Goal: Task Accomplishment & Management: Complete application form

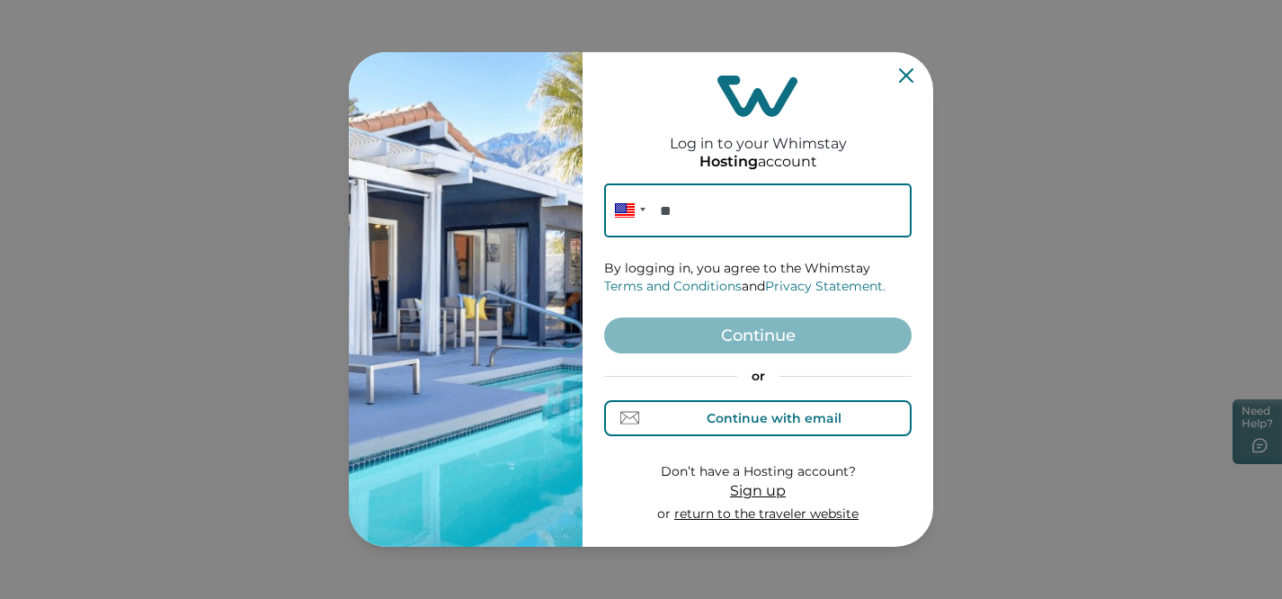
click at [765, 416] on div "Continue with email" at bounding box center [774, 418] width 135 height 14
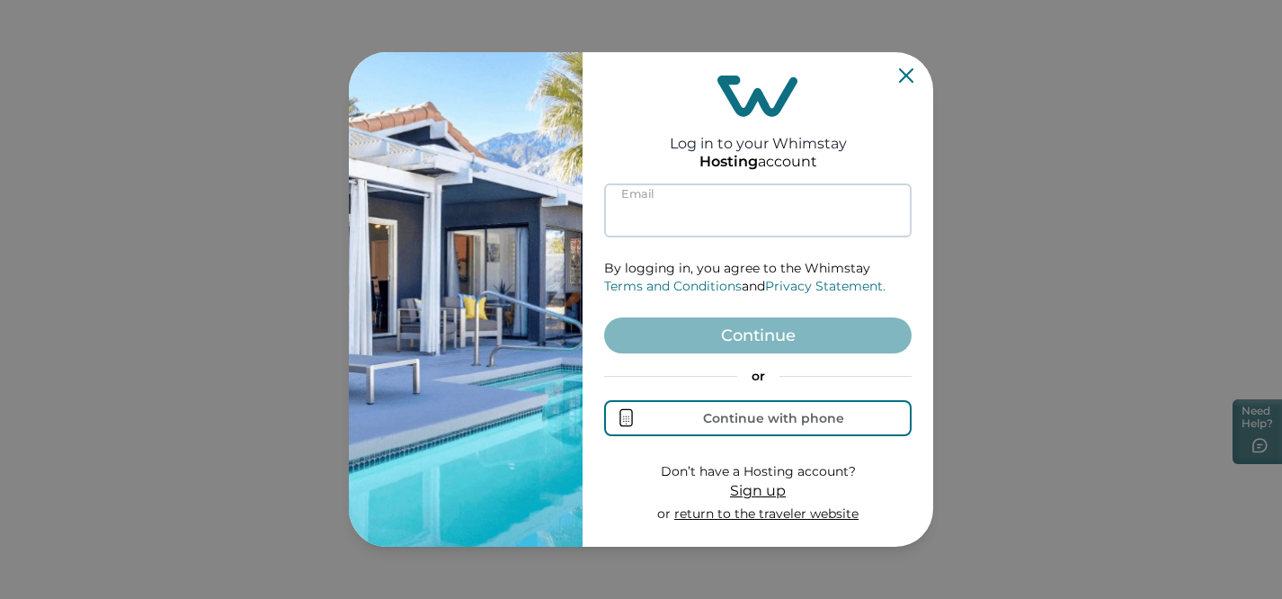
click at [693, 210] on input at bounding box center [758, 210] width 308 height 54
paste input "*"
type input "*"
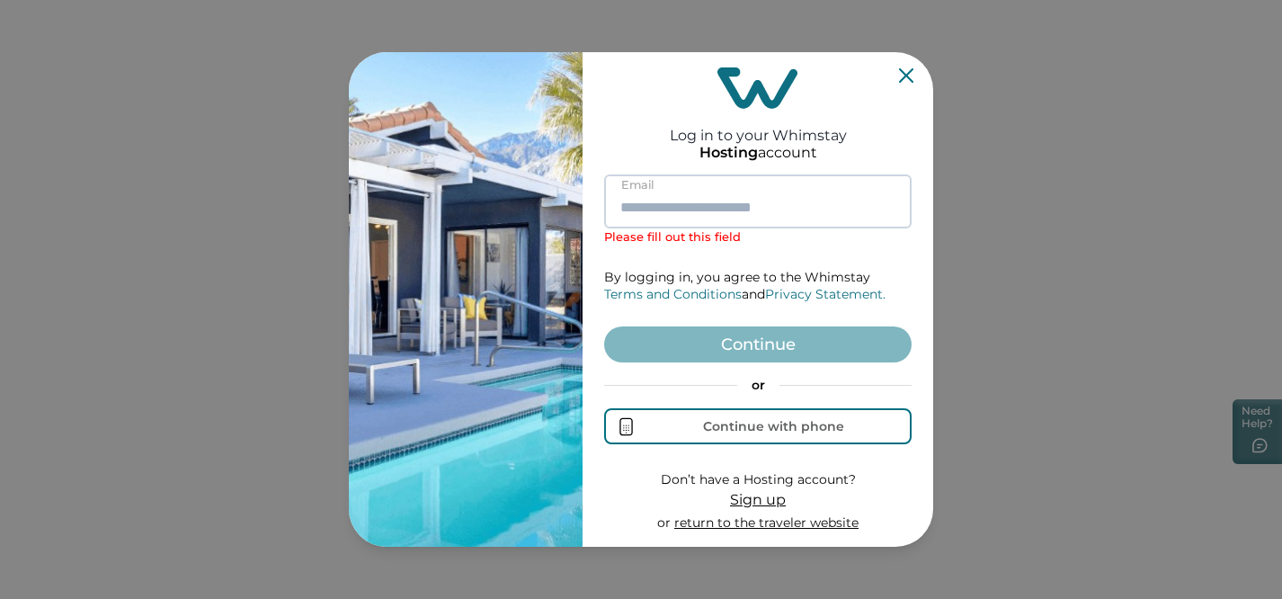
paste input "*"
type input "*"
paste input "**********"
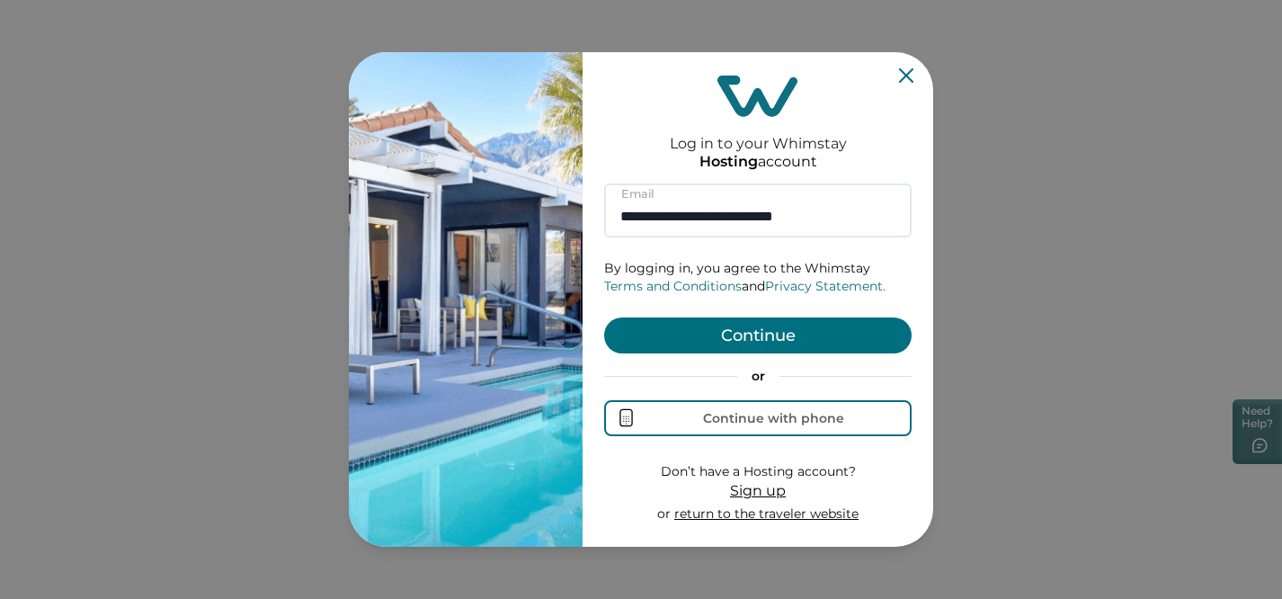
type input "**********"
click at [742, 340] on button "Continue" at bounding box center [758, 335] width 308 height 36
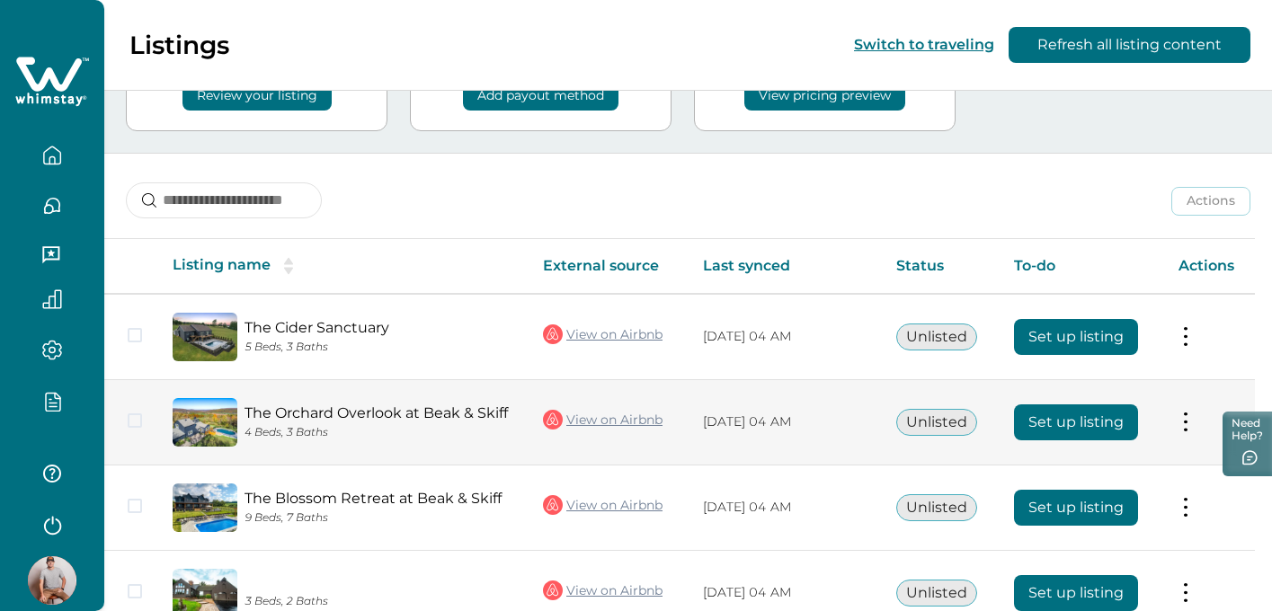
scroll to position [254, 0]
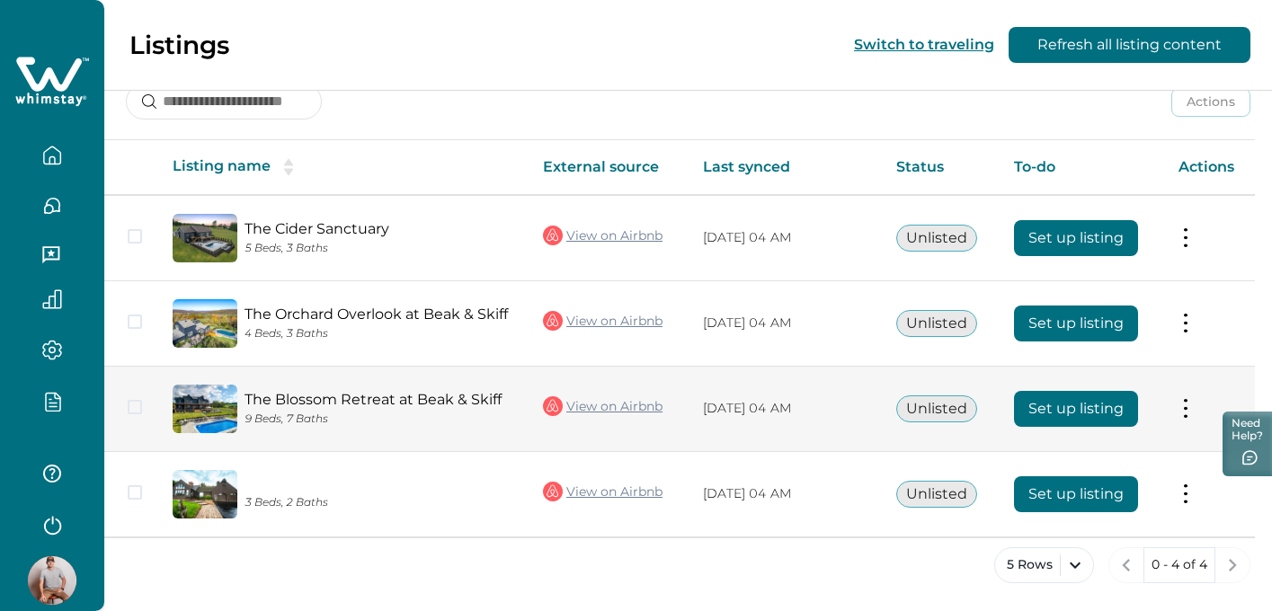
click at [545, 404] on icon at bounding box center [553, 407] width 20 height 20
click at [1190, 406] on button at bounding box center [1186, 408] width 14 height 19
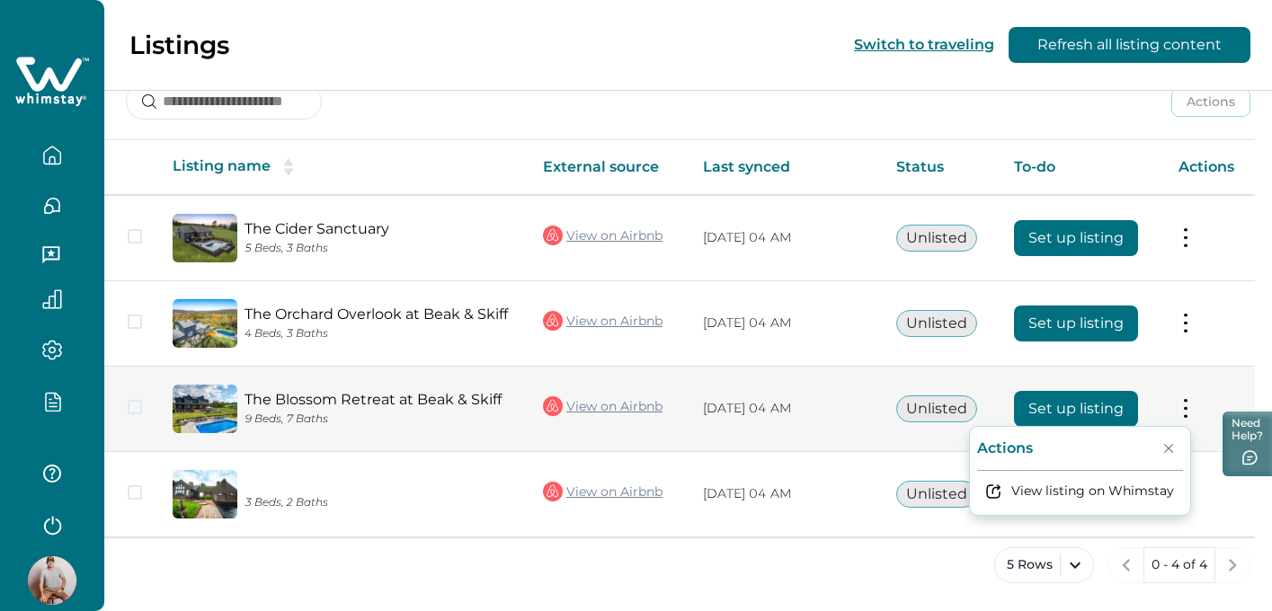
click at [1070, 405] on button "Set up listing" at bounding box center [1076, 409] width 124 height 36
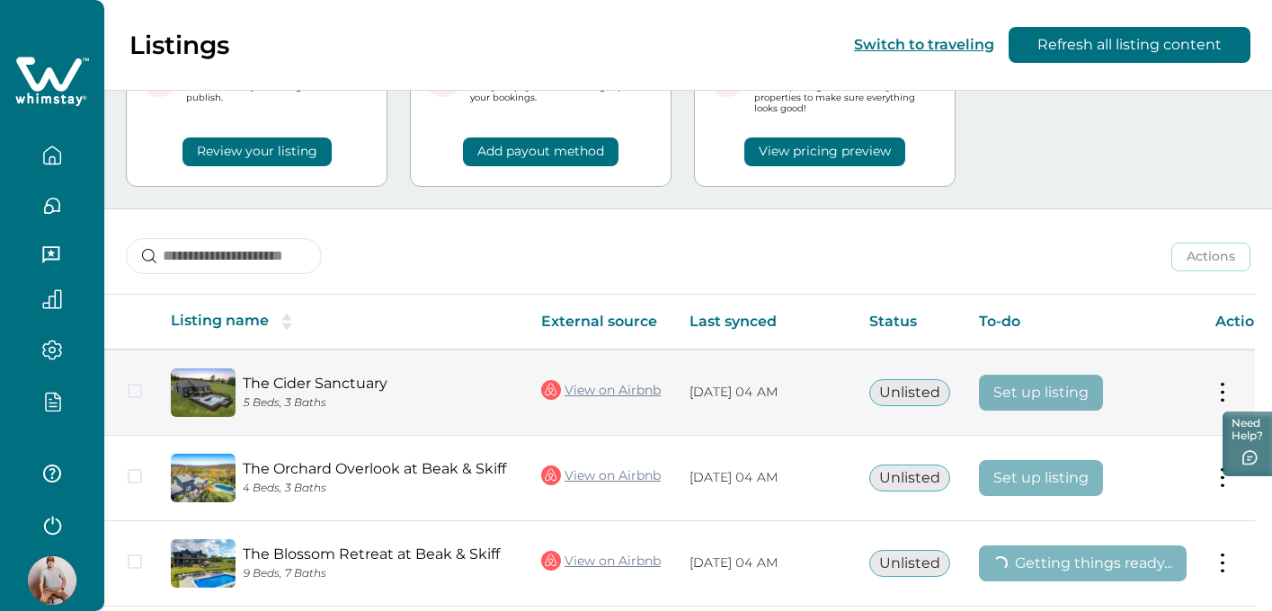
scroll to position [259, 0]
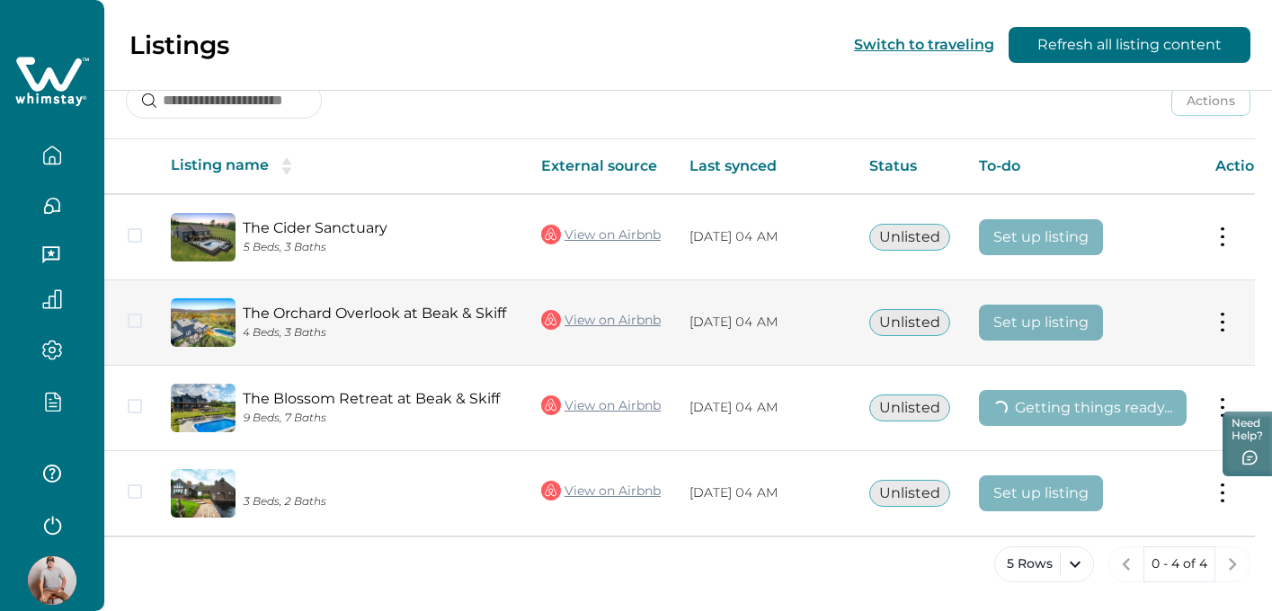
click at [1220, 318] on button at bounding box center [1223, 322] width 14 height 19
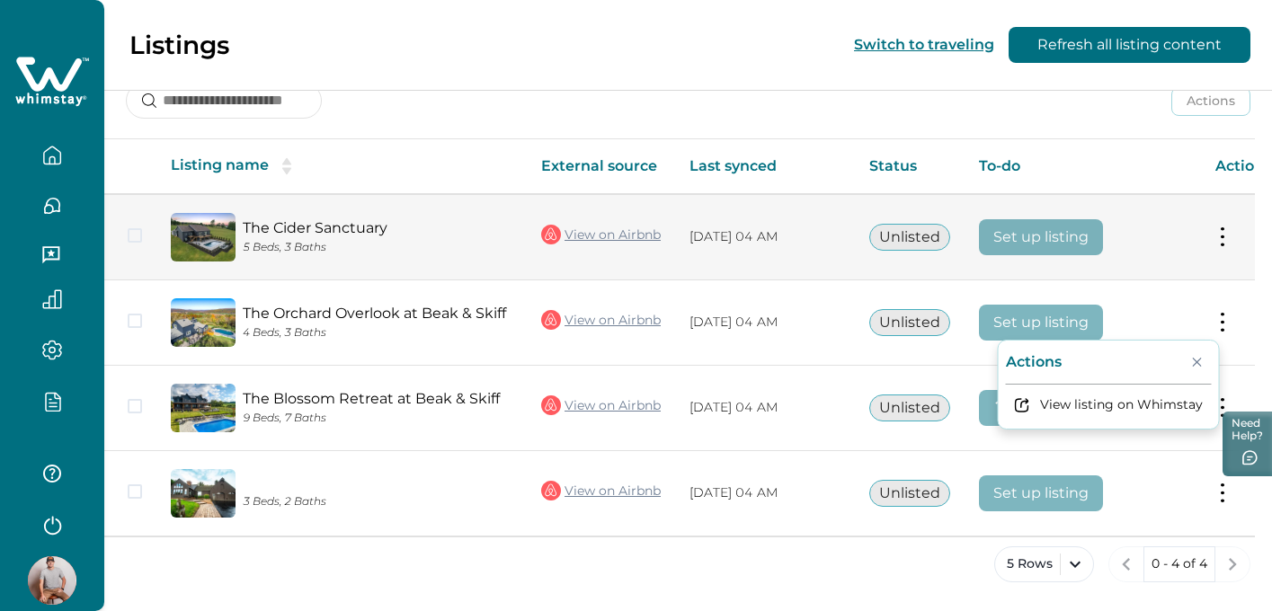
click at [1153, 273] on td "Set up listing" at bounding box center [1083, 237] width 236 height 86
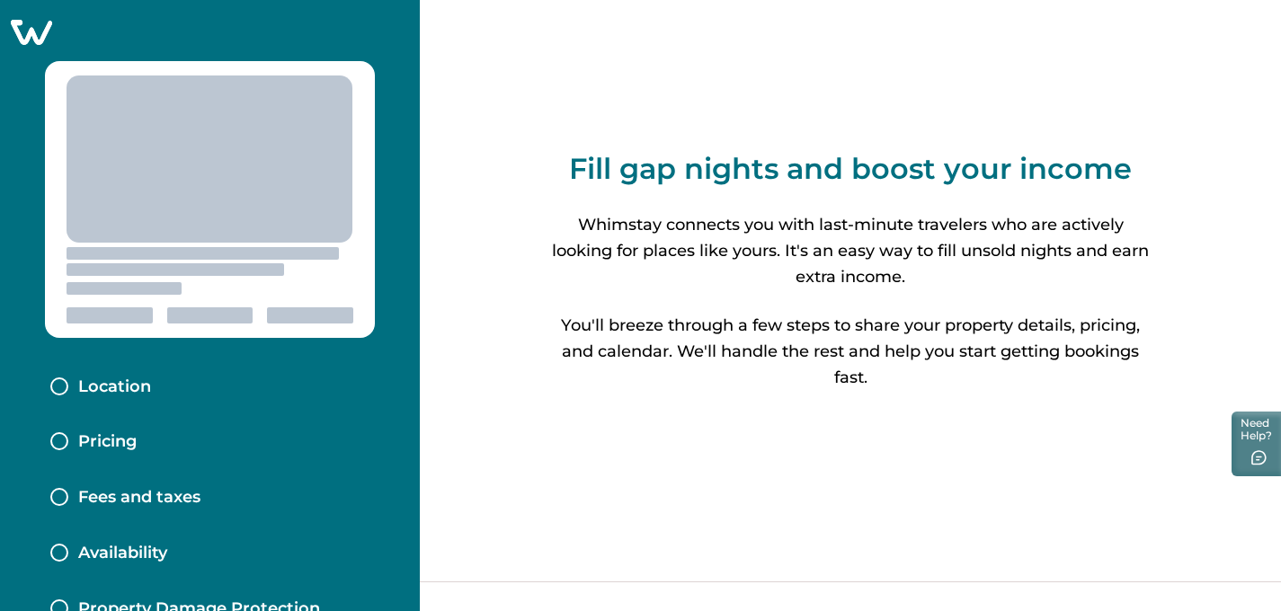
click at [1220, 491] on div "Fill gap nights and boost your income Whimstay connects you with last-minute tr…" at bounding box center [850, 271] width 861 height 542
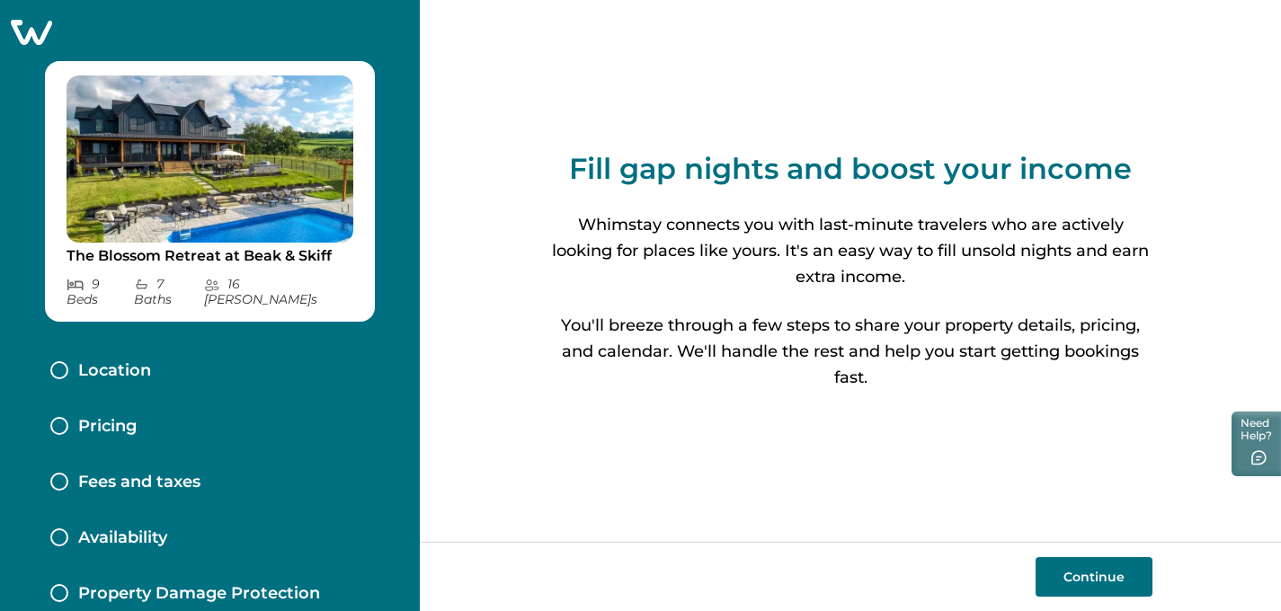
click at [1066, 577] on button "Continue" at bounding box center [1094, 577] width 117 height 40
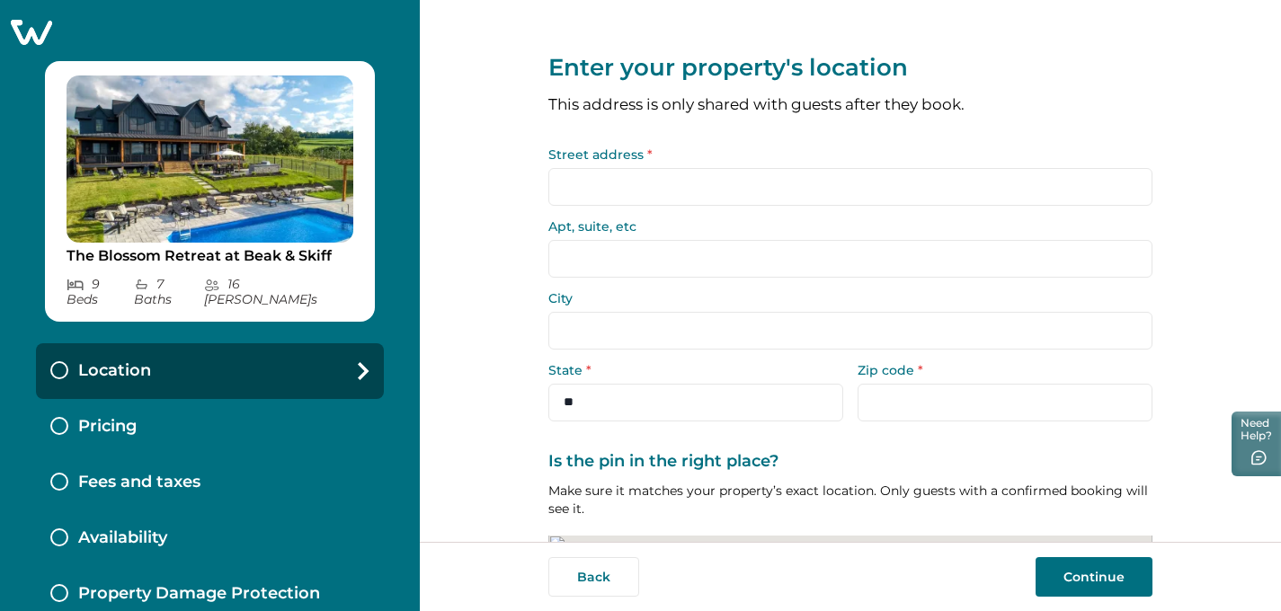
click at [675, 171] on input "Street address *" at bounding box center [850, 187] width 604 height 38
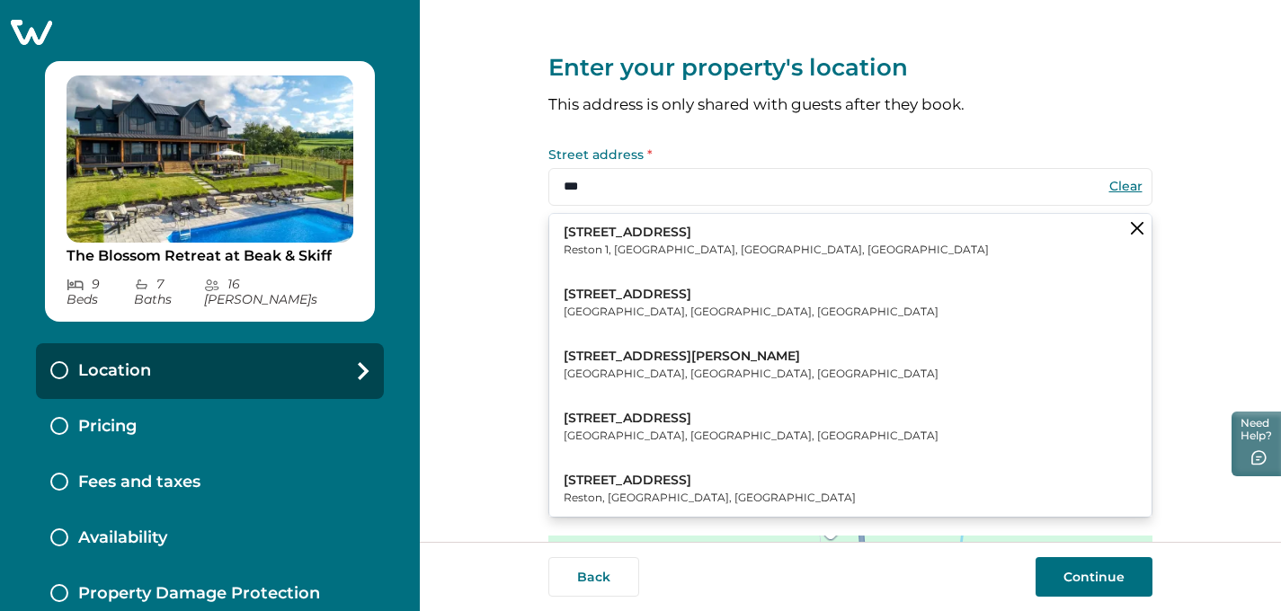
click at [741, 231] on button "12310 Sunrise Valley Drive Reston 1, Reston, VA, USA" at bounding box center [850, 241] width 602 height 55
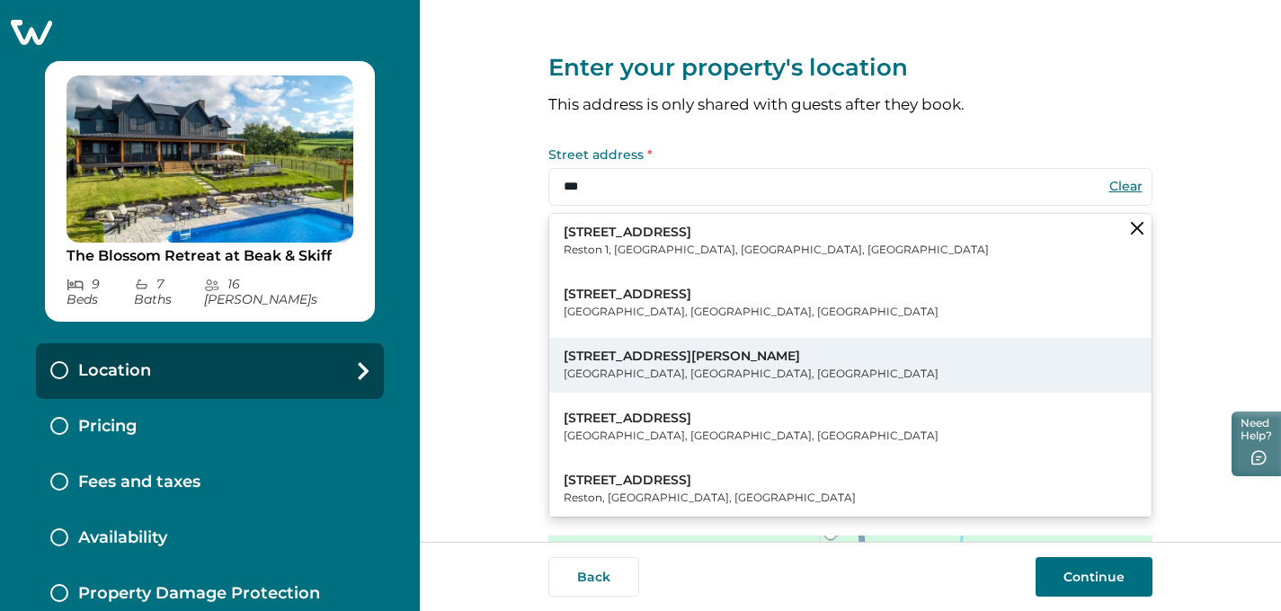
type input "**********"
type input "******"
select select "**"
type input "*****"
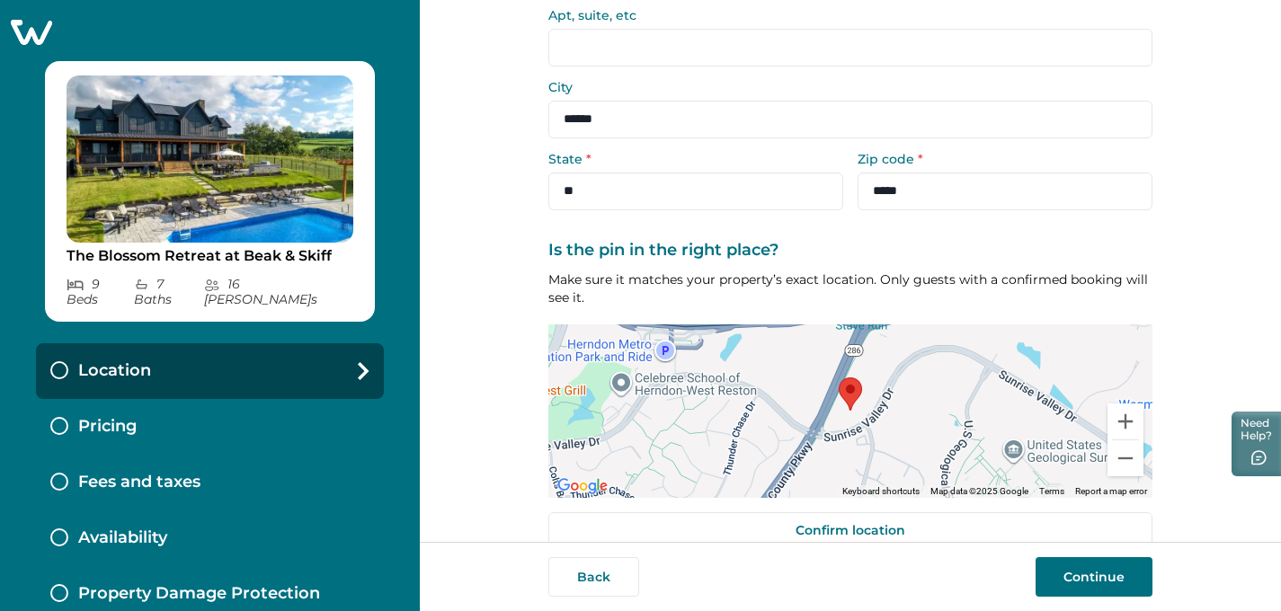
scroll to position [242, 0]
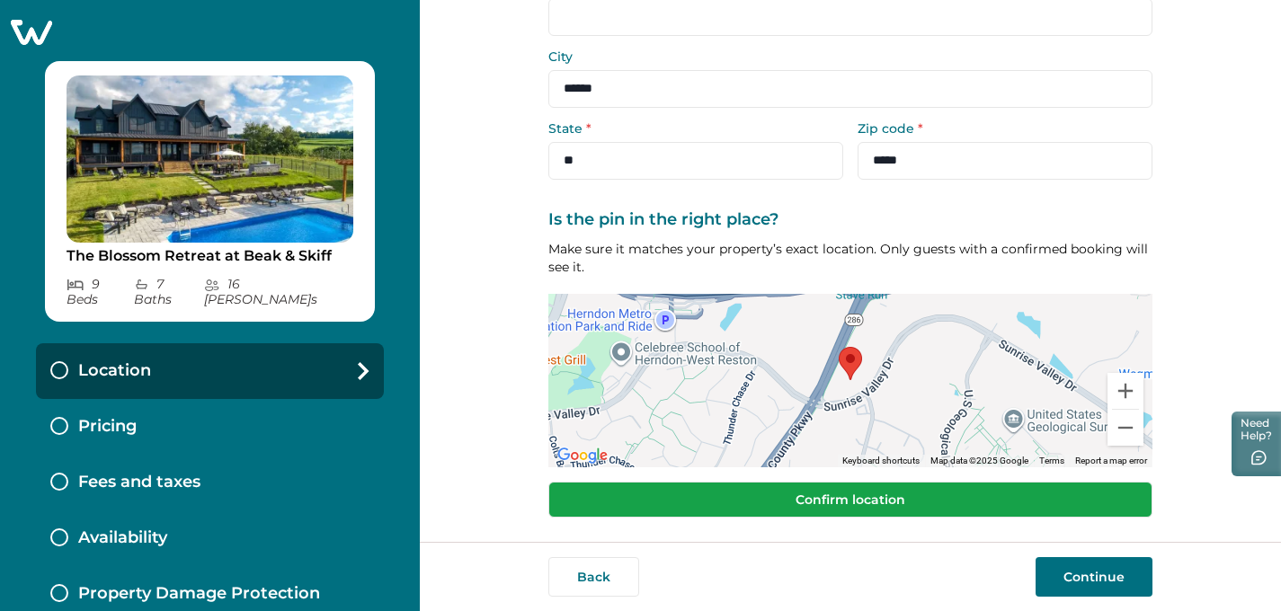
click at [1007, 501] on button "Confirm location" at bounding box center [850, 500] width 604 height 36
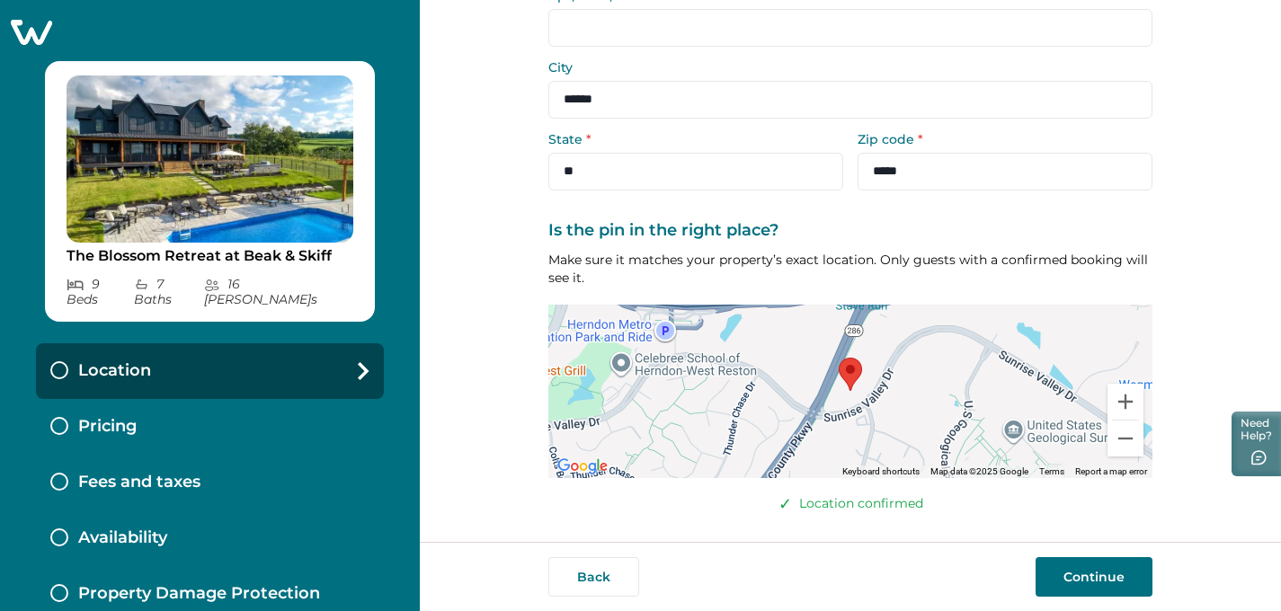
scroll to position [230, 0]
click at [1083, 569] on button "Continue" at bounding box center [1094, 577] width 117 height 40
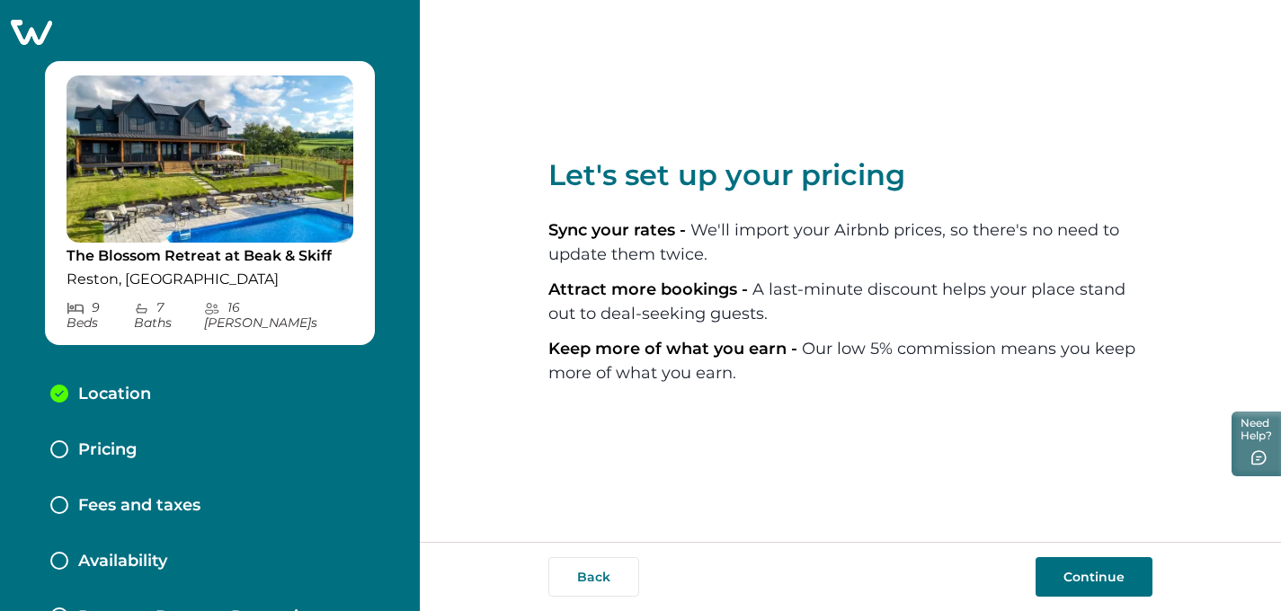
click at [1045, 571] on button "Continue" at bounding box center [1094, 577] width 117 height 40
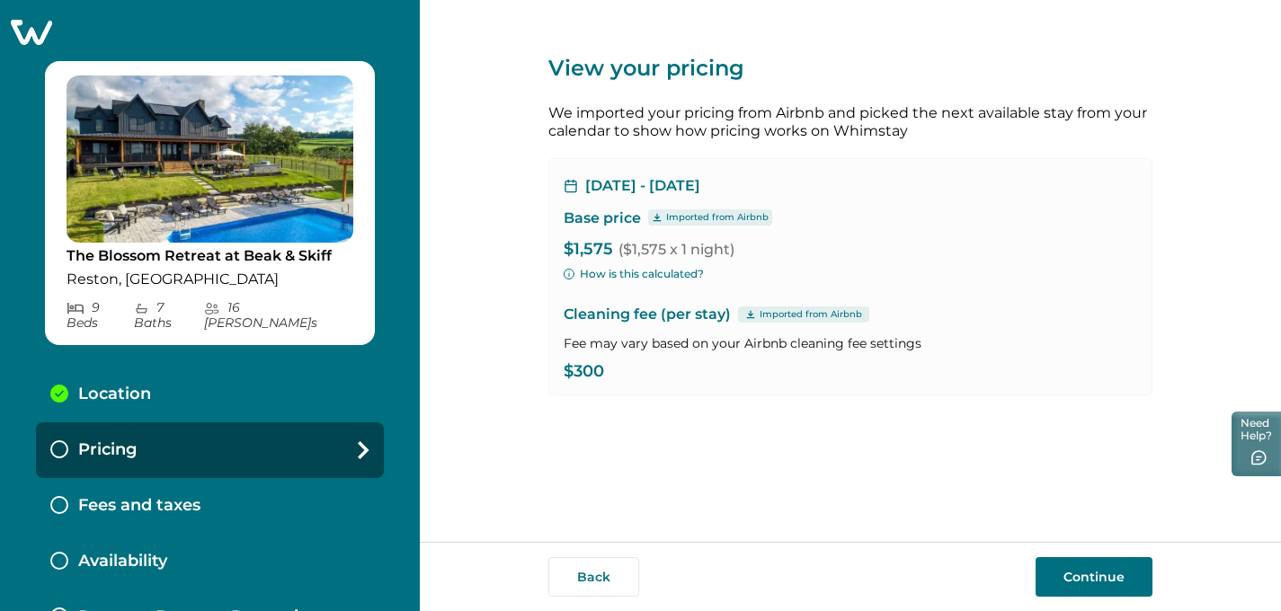
click at [1071, 576] on button "Continue" at bounding box center [1094, 577] width 117 height 40
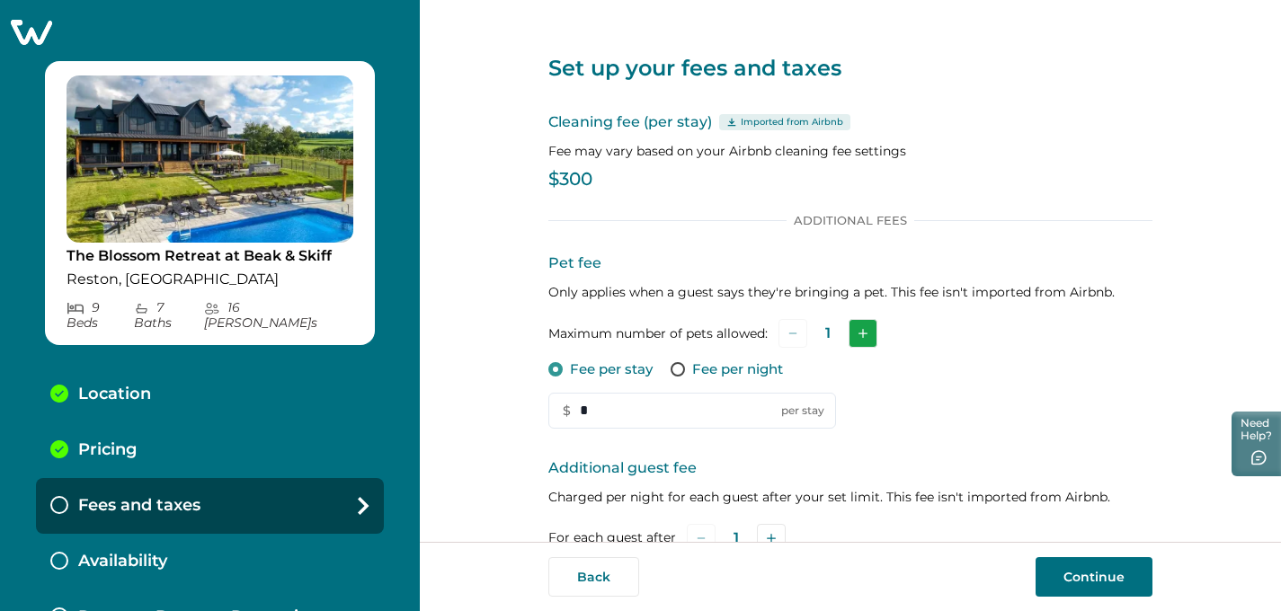
click at [852, 334] on button "Add" at bounding box center [863, 333] width 29 height 29
click at [677, 371] on span at bounding box center [678, 369] width 14 height 14
click at [615, 403] on input "*" at bounding box center [692, 411] width 288 height 36
type input "**"
click at [870, 432] on div "Additional Fees Pet fee Only applies when a guest says they're bringing a pet. …" at bounding box center [850, 408] width 604 height 390
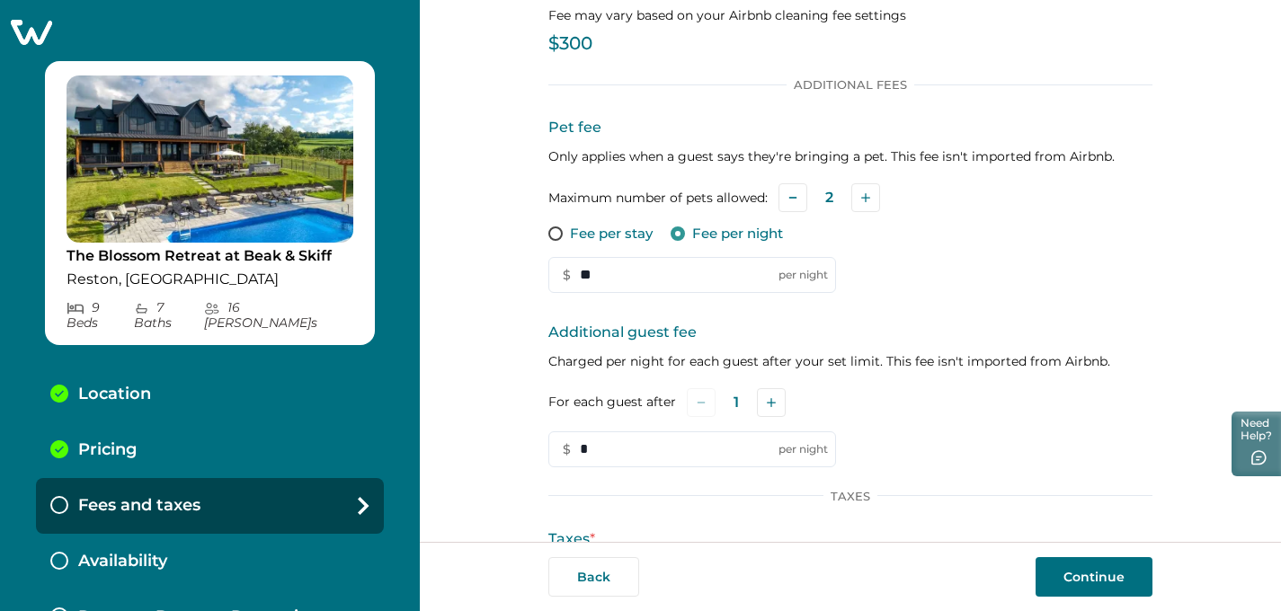
scroll to position [137, 0]
click at [757, 406] on button "Add" at bounding box center [771, 402] width 29 height 29
click at [760, 406] on button "Add" at bounding box center [774, 402] width 29 height 29
click at [762, 406] on button "Add" at bounding box center [776, 402] width 29 height 29
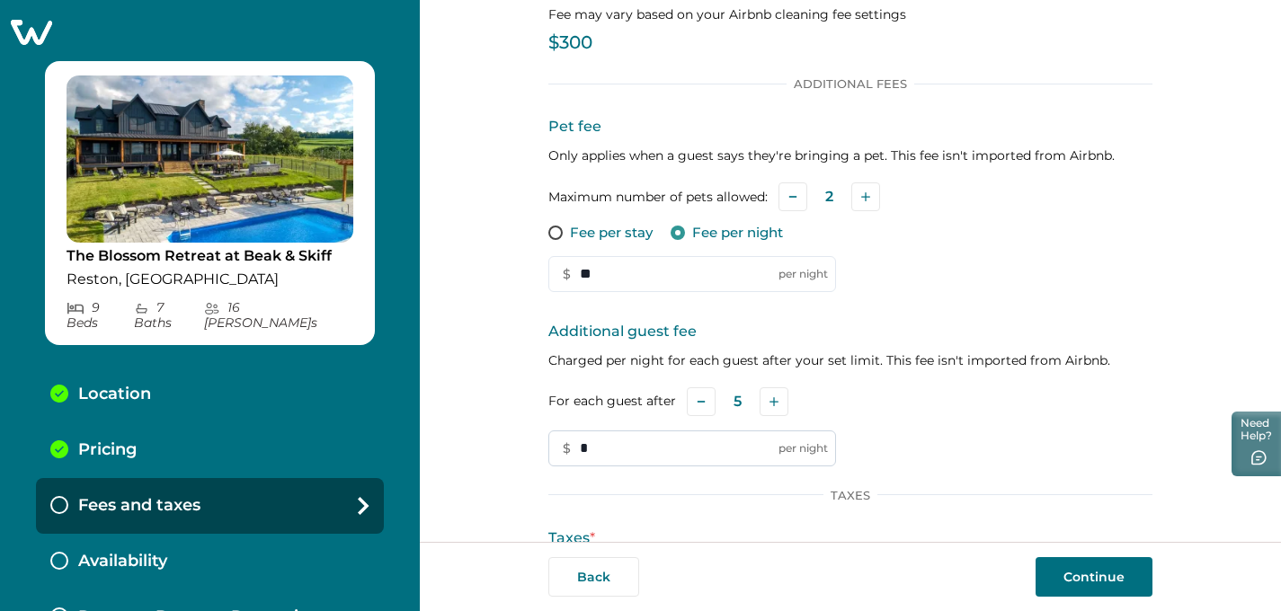
click at [639, 443] on input "*" at bounding box center [692, 449] width 288 height 36
click at [777, 398] on button "Add" at bounding box center [774, 402] width 29 height 29
click at [777, 398] on button "Add" at bounding box center [775, 402] width 29 height 29
click at [600, 453] on input "*" at bounding box center [692, 449] width 288 height 36
click at [811, 435] on input "**" at bounding box center [692, 449] width 288 height 36
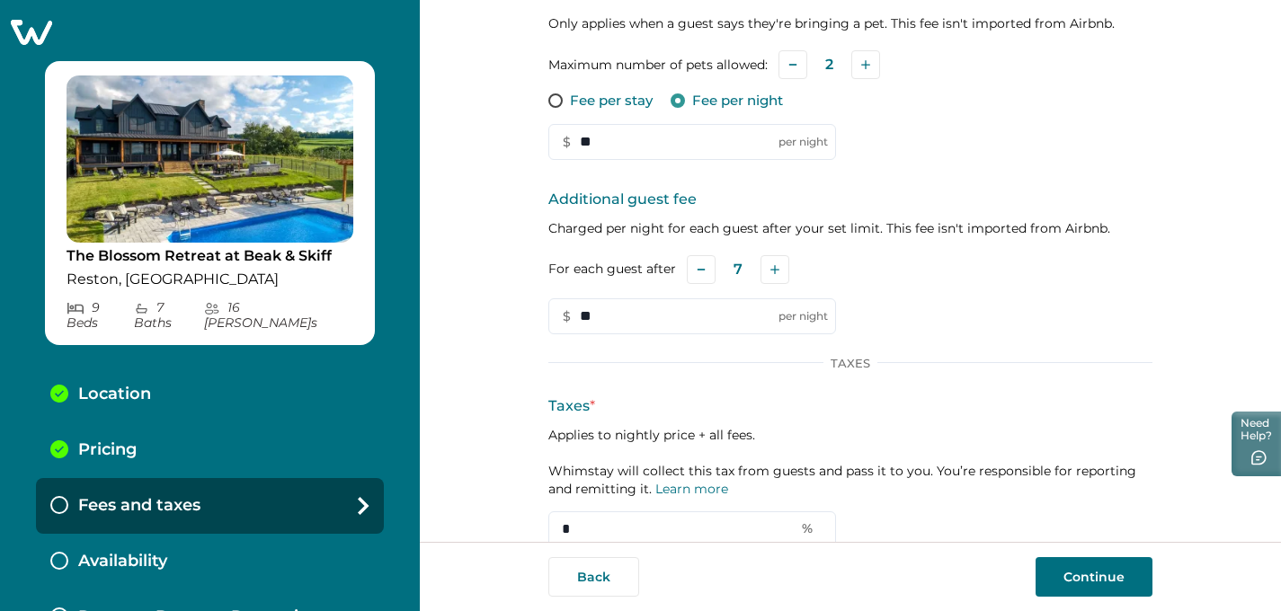
scroll to position [334, 0]
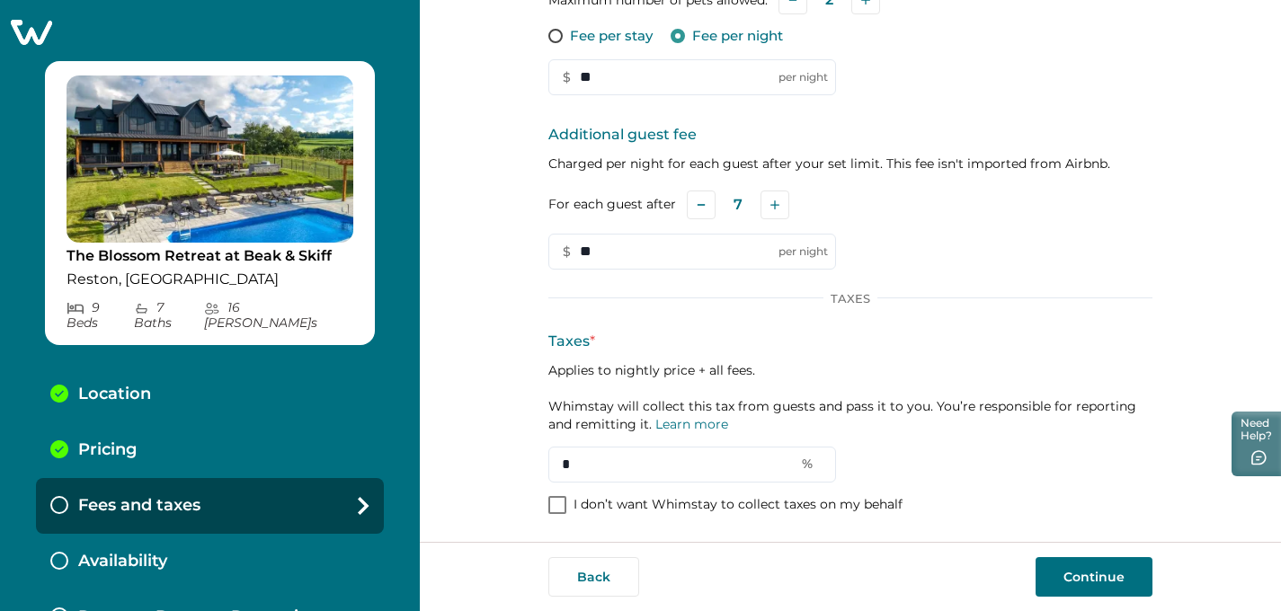
click at [574, 504] on p "I don’t want Whimstay to collect taxes on my behalf" at bounding box center [738, 505] width 329 height 18
type input "**"
click at [1116, 587] on button "Continue" at bounding box center [1094, 577] width 117 height 40
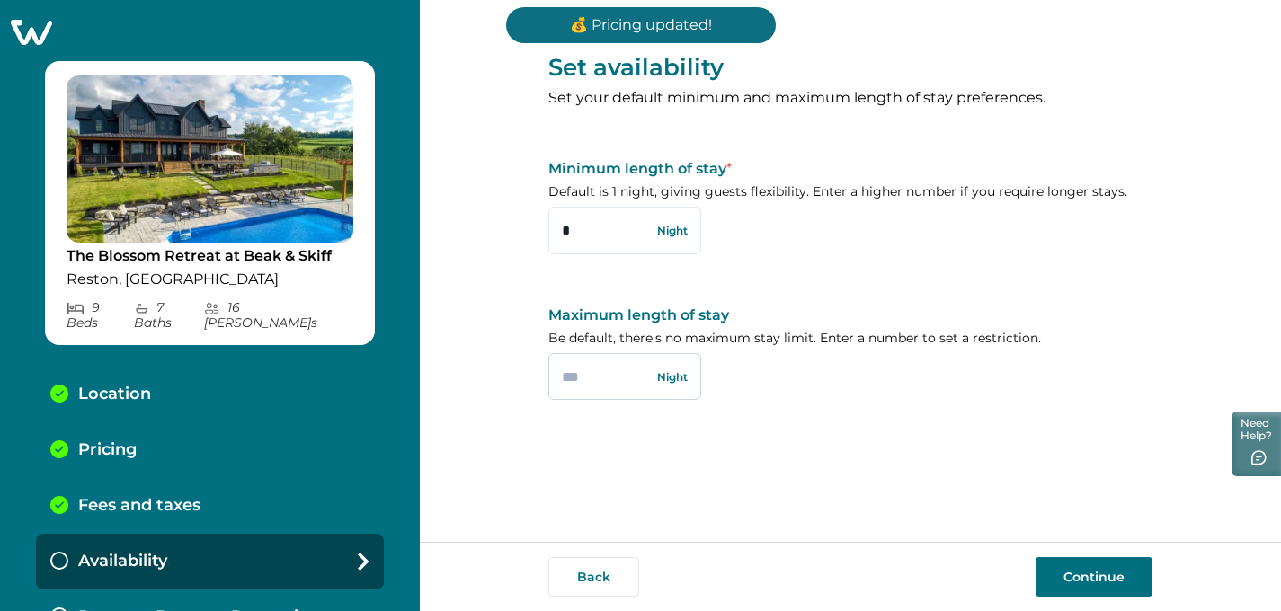
click at [575, 365] on input "text" at bounding box center [624, 376] width 153 height 47
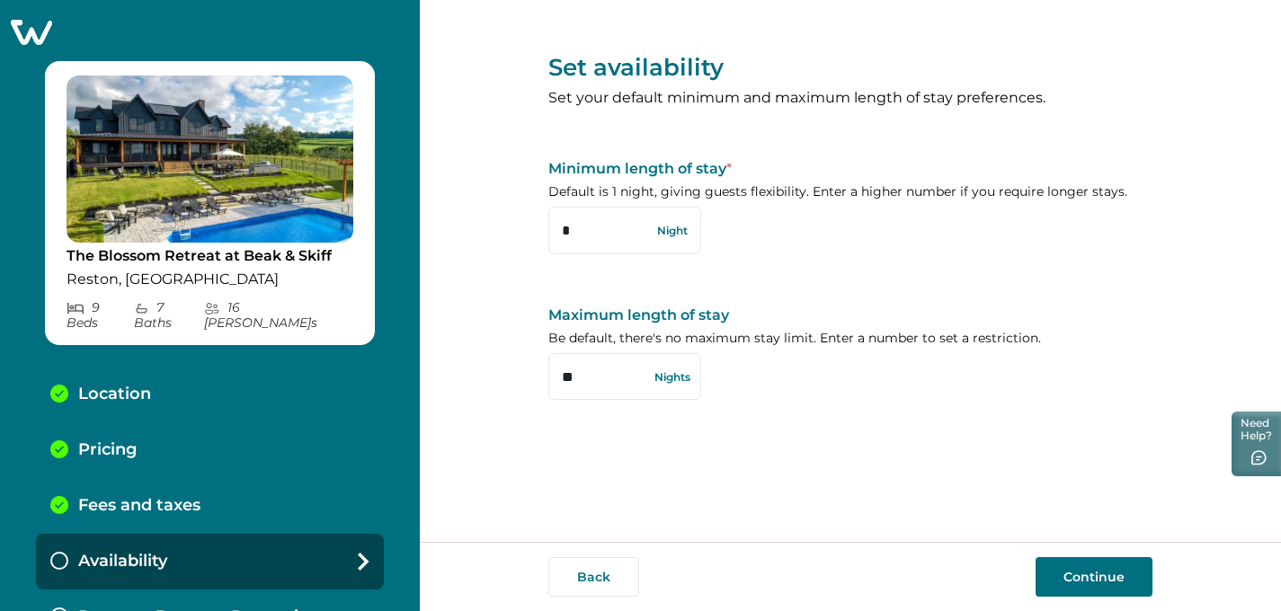
type input "**"
click at [701, 436] on div "Set availability Set your default minimum and maximum length of stay preference…" at bounding box center [850, 221] width 604 height 443
click at [1074, 582] on button "Continue" at bounding box center [1094, 577] width 117 height 40
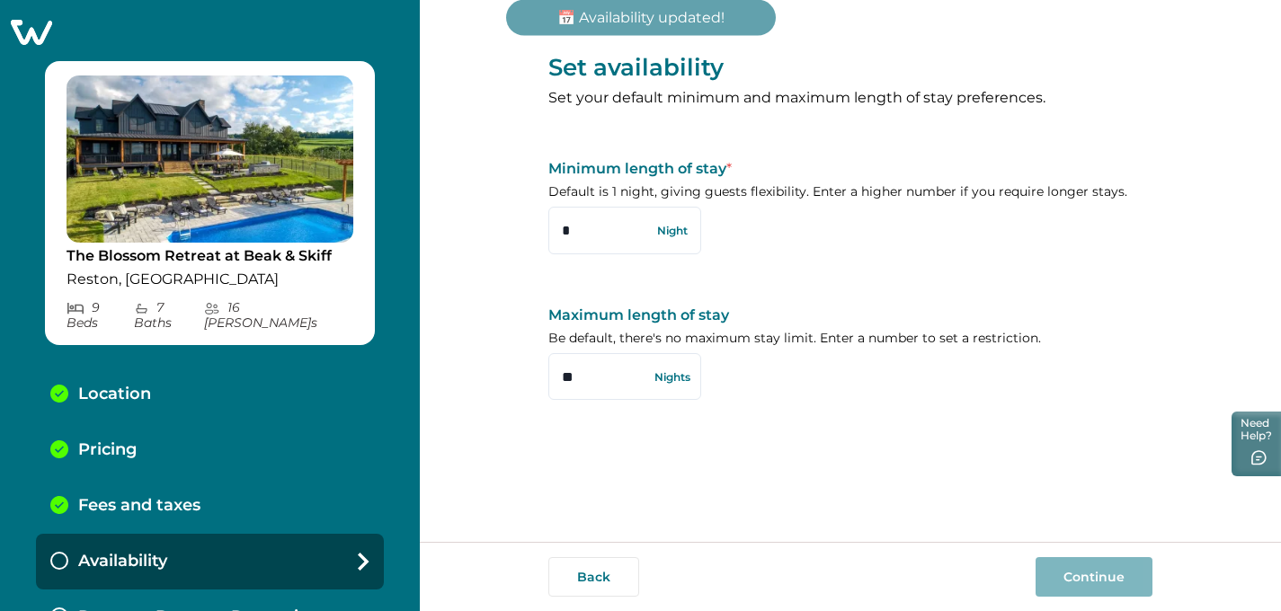
scroll to position [19, 0]
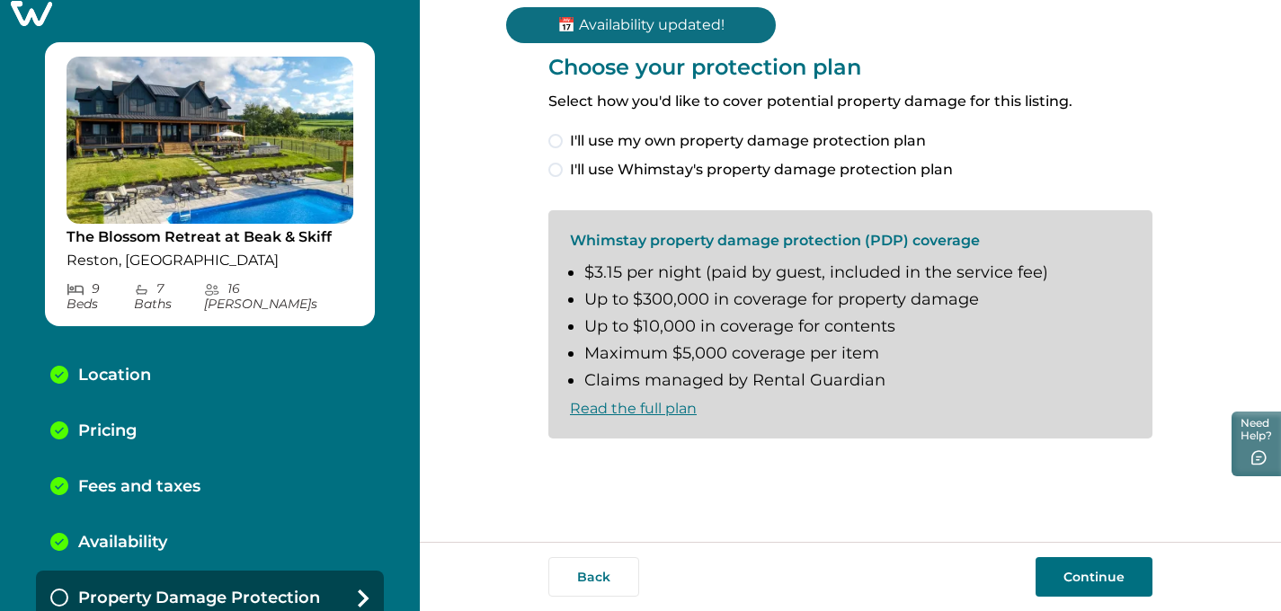
click at [559, 170] on span at bounding box center [555, 170] width 14 height 14
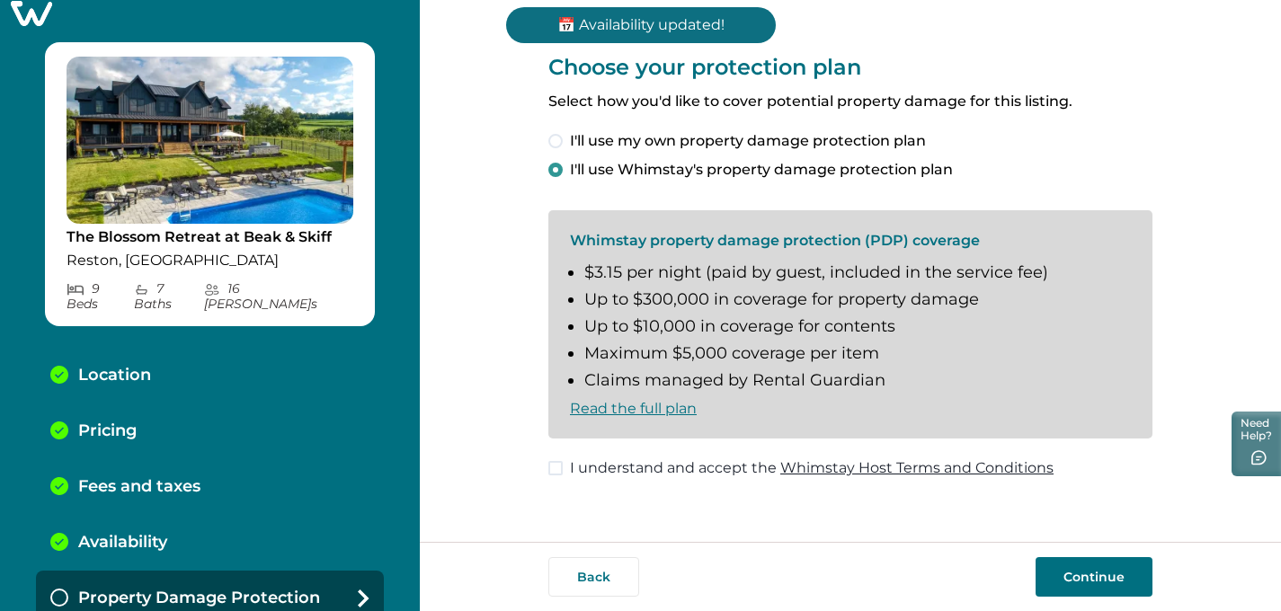
click at [555, 147] on span at bounding box center [555, 141] width 14 height 14
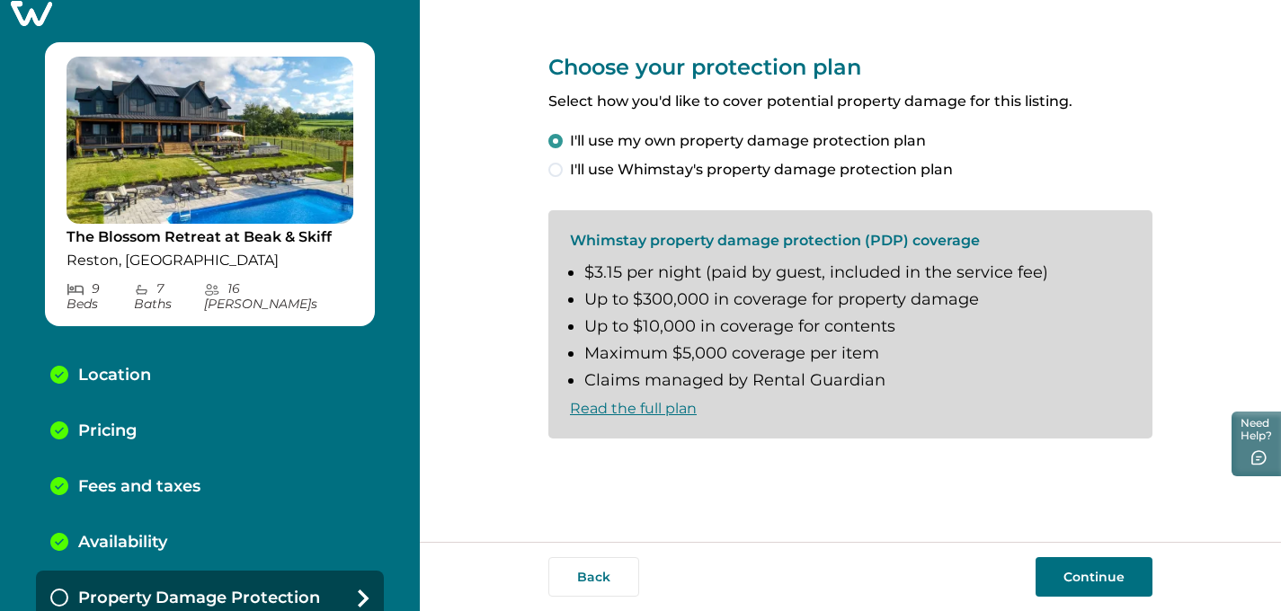
click at [1090, 573] on button "Continue" at bounding box center [1094, 577] width 117 height 40
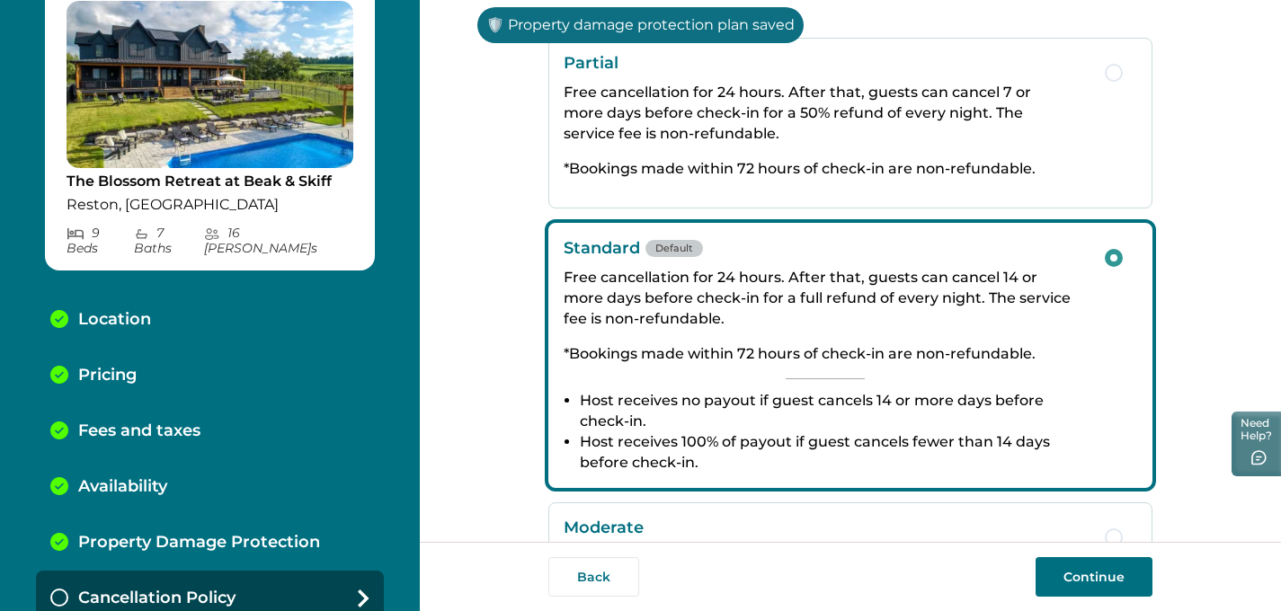
scroll to position [294, 0]
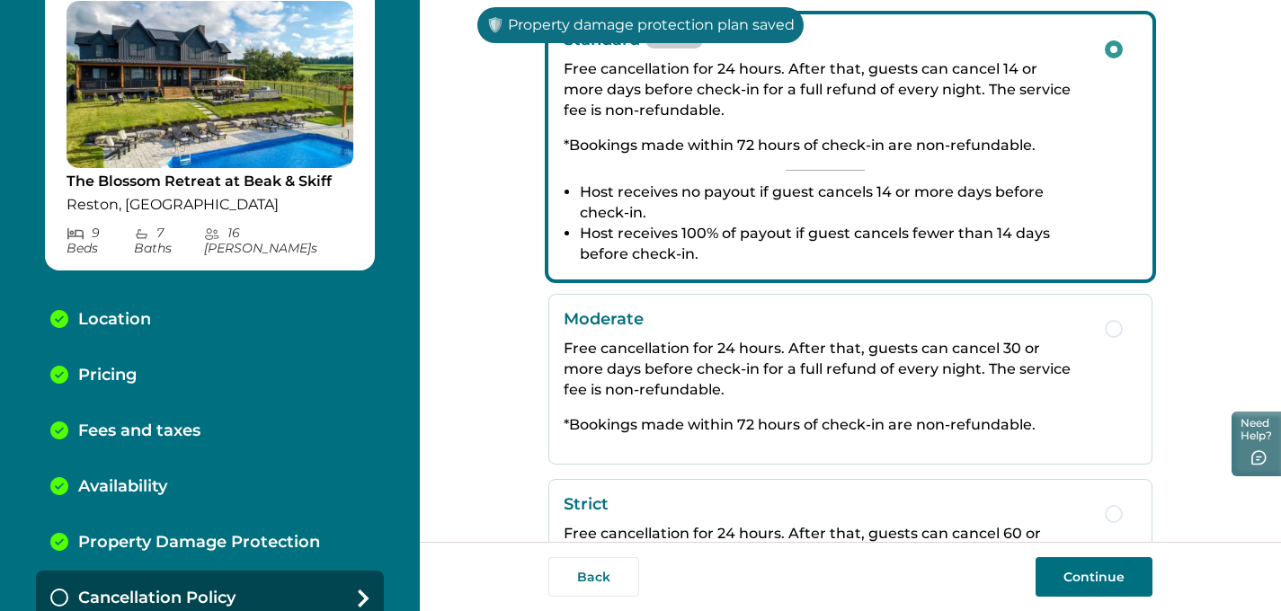
click at [1088, 581] on button "Continue" at bounding box center [1094, 577] width 117 height 40
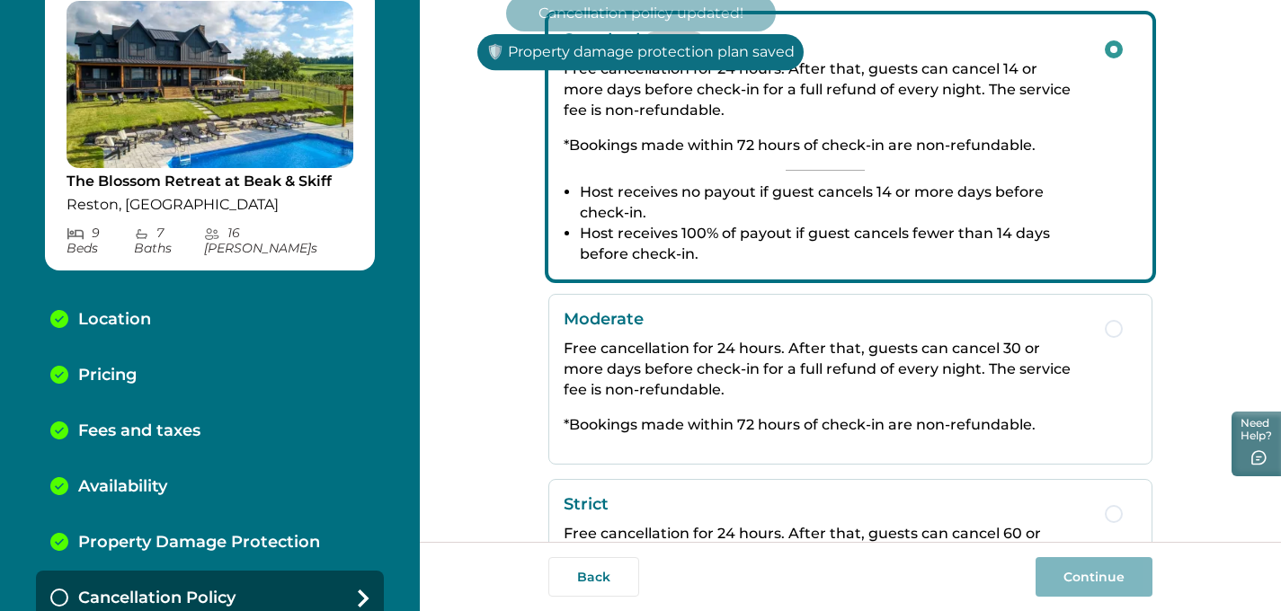
scroll to position [130, 0]
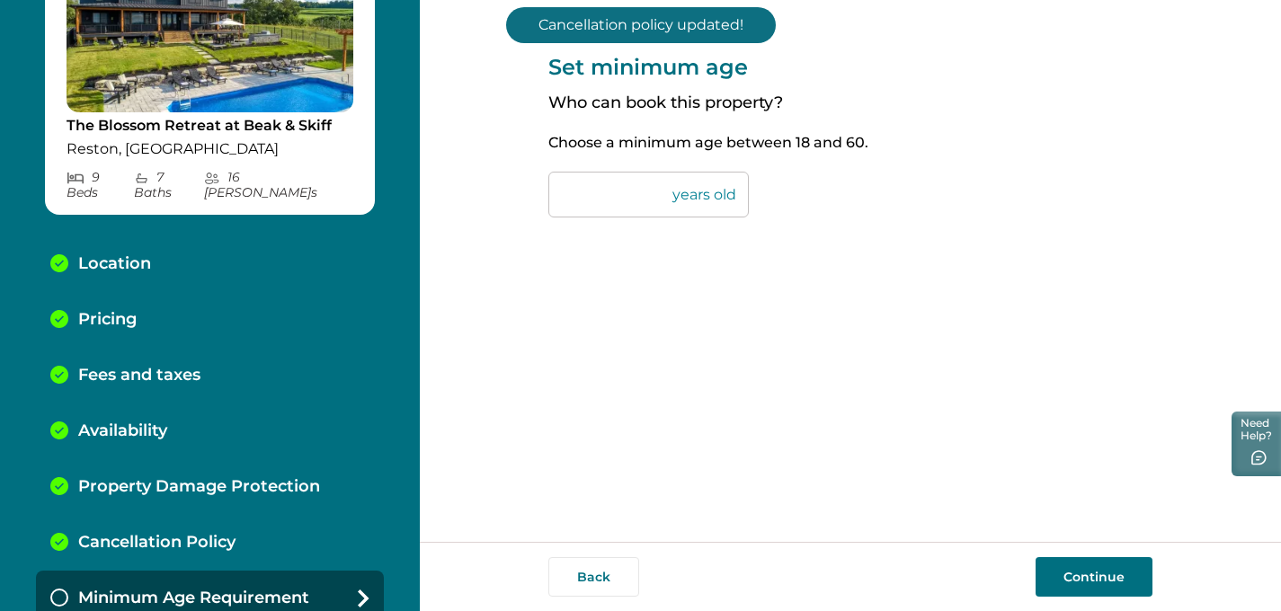
click at [1070, 581] on button "Continue" at bounding box center [1094, 577] width 117 height 40
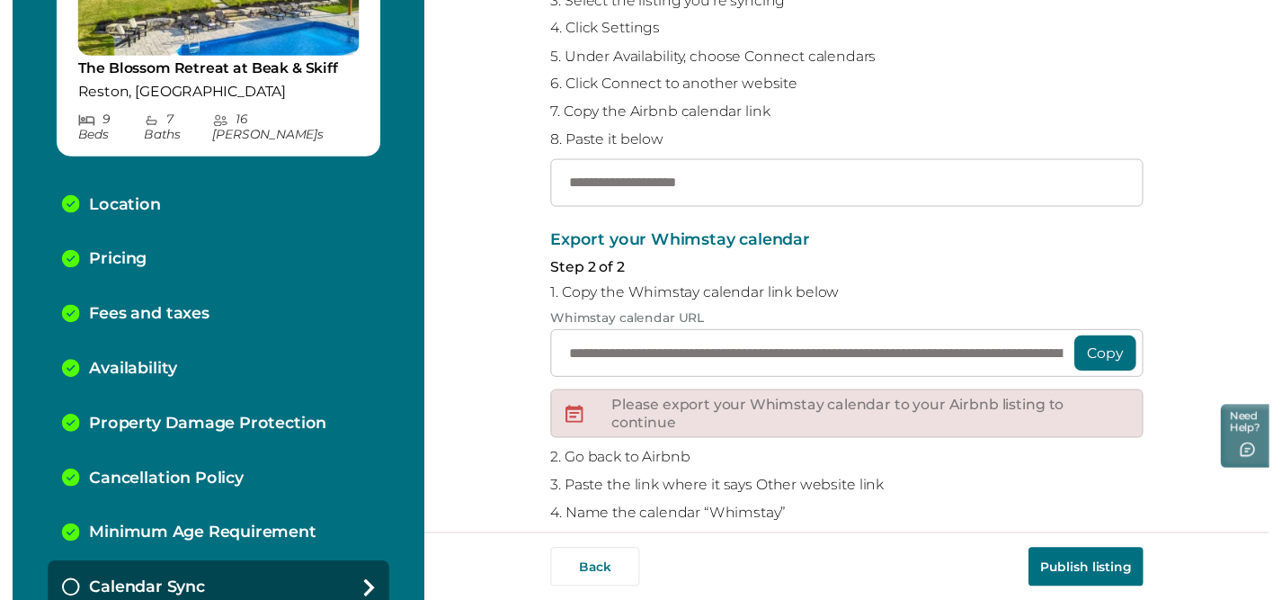
scroll to position [359, 0]
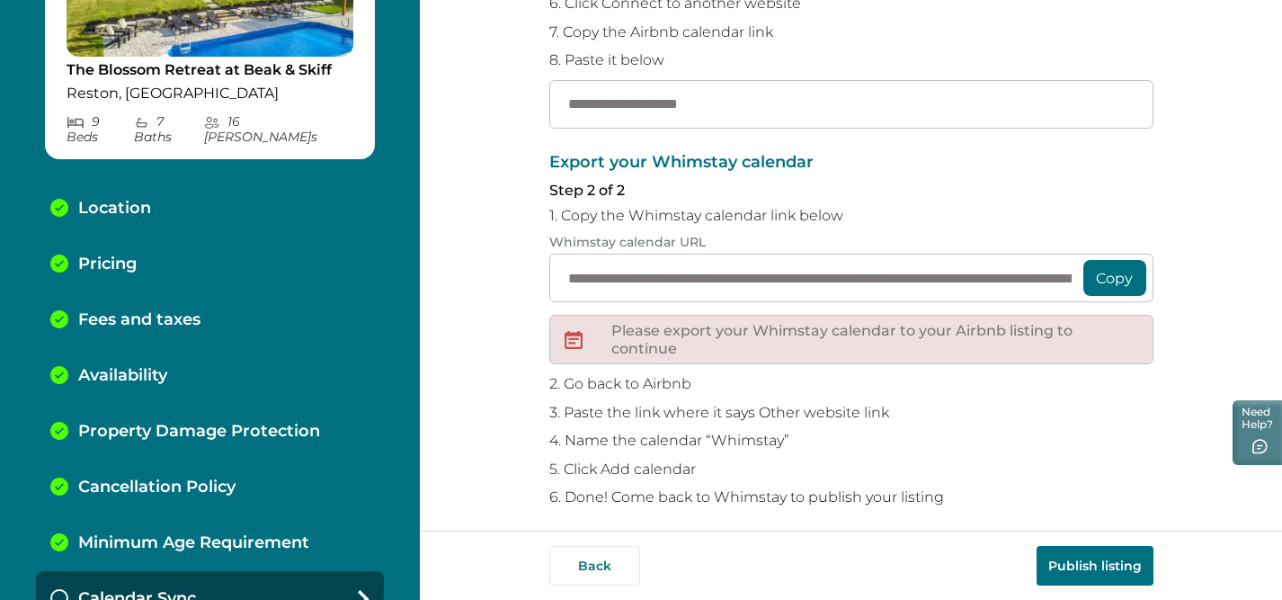
click at [1089, 586] on div "Back Publish listing" at bounding box center [851, 565] width 862 height 69
click at [1092, 566] on button "Publish listing" at bounding box center [1095, 566] width 117 height 40
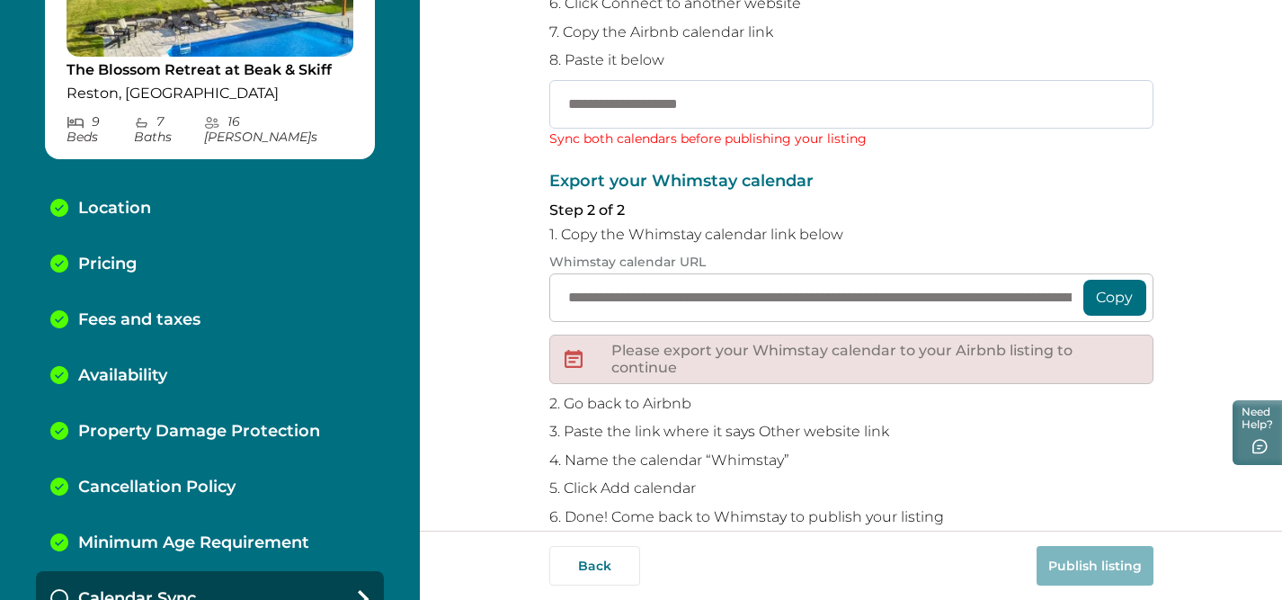
scroll to position [0, 0]
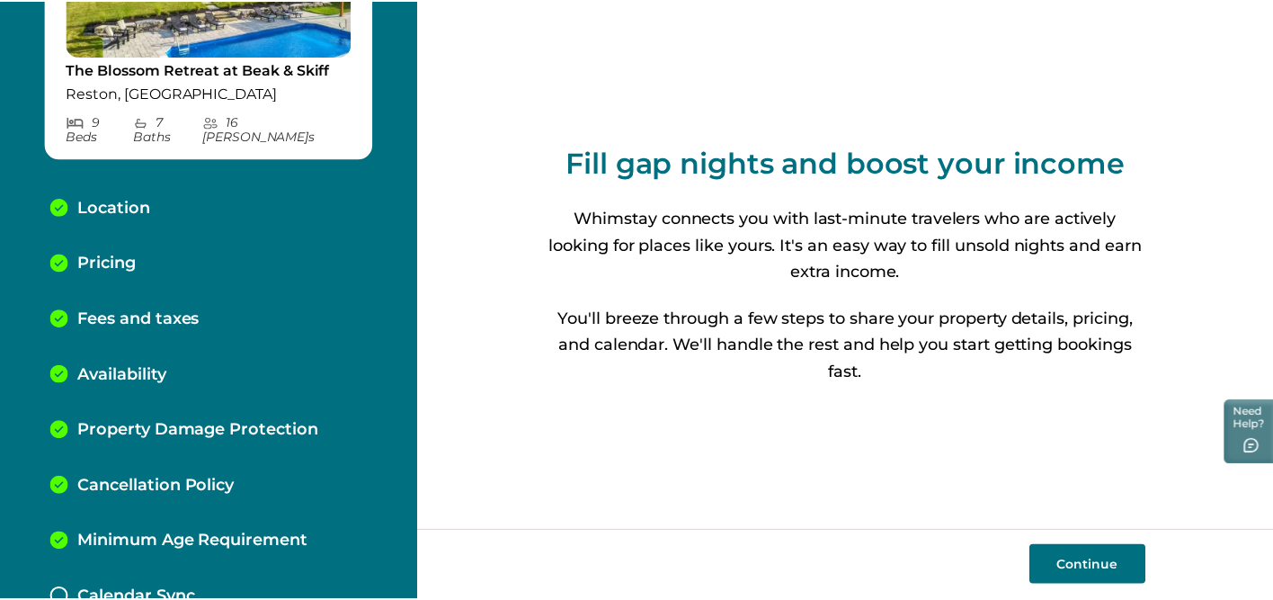
scroll to position [259, 0]
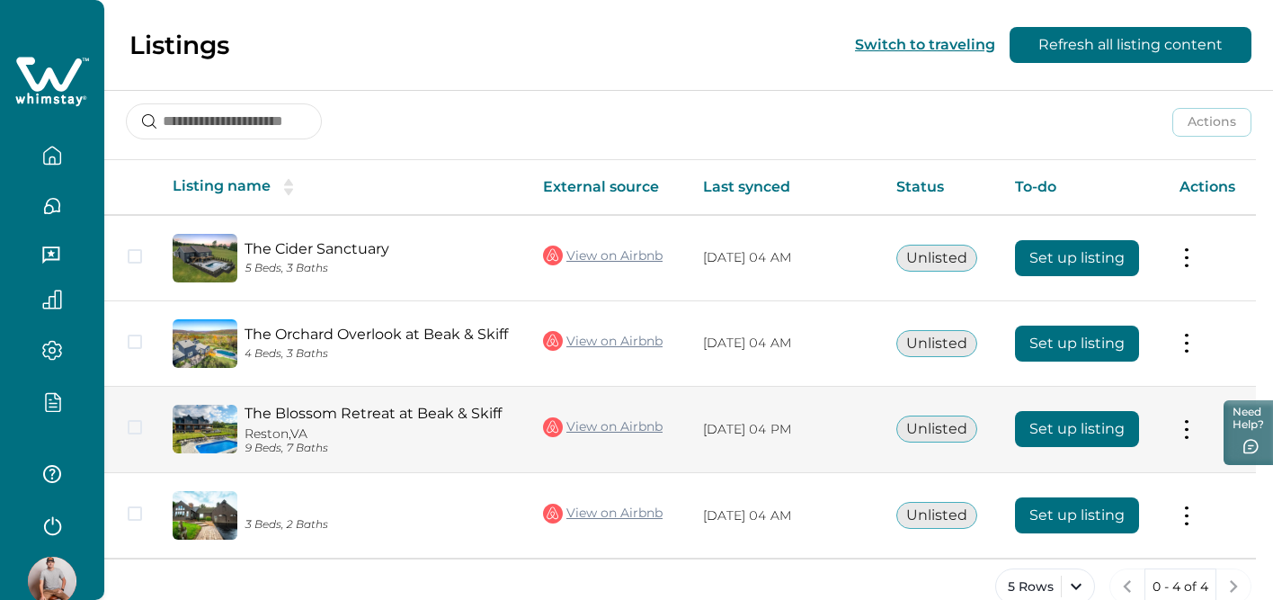
scroll to position [224, 0]
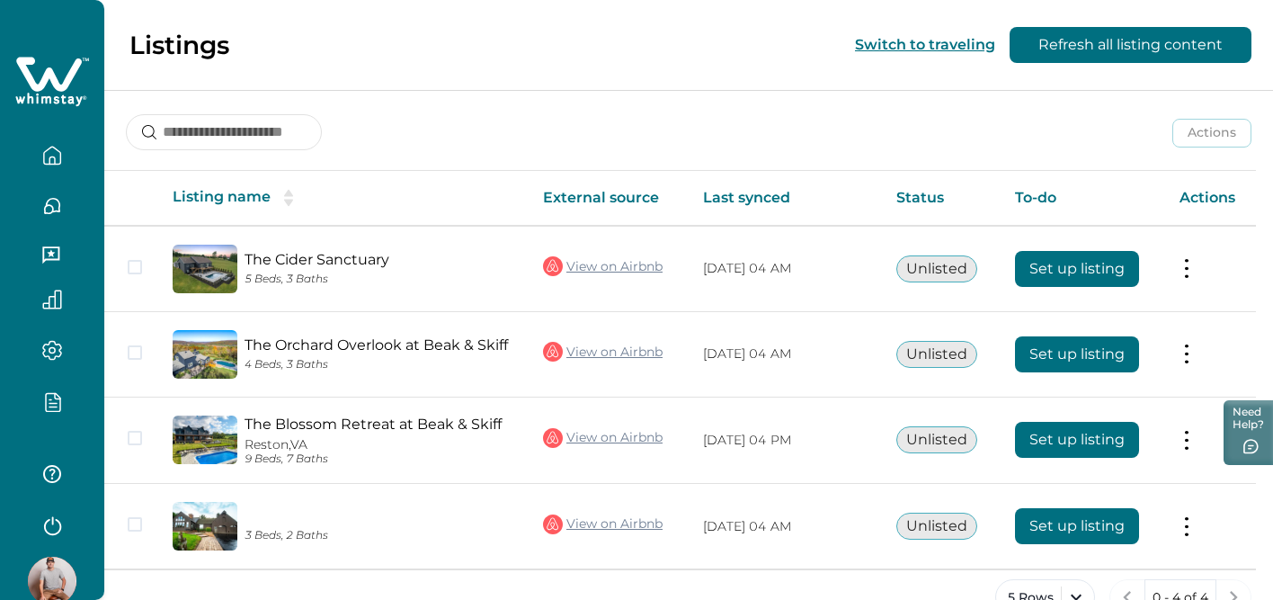
click at [46, 580] on img at bounding box center [52, 581] width 49 height 49
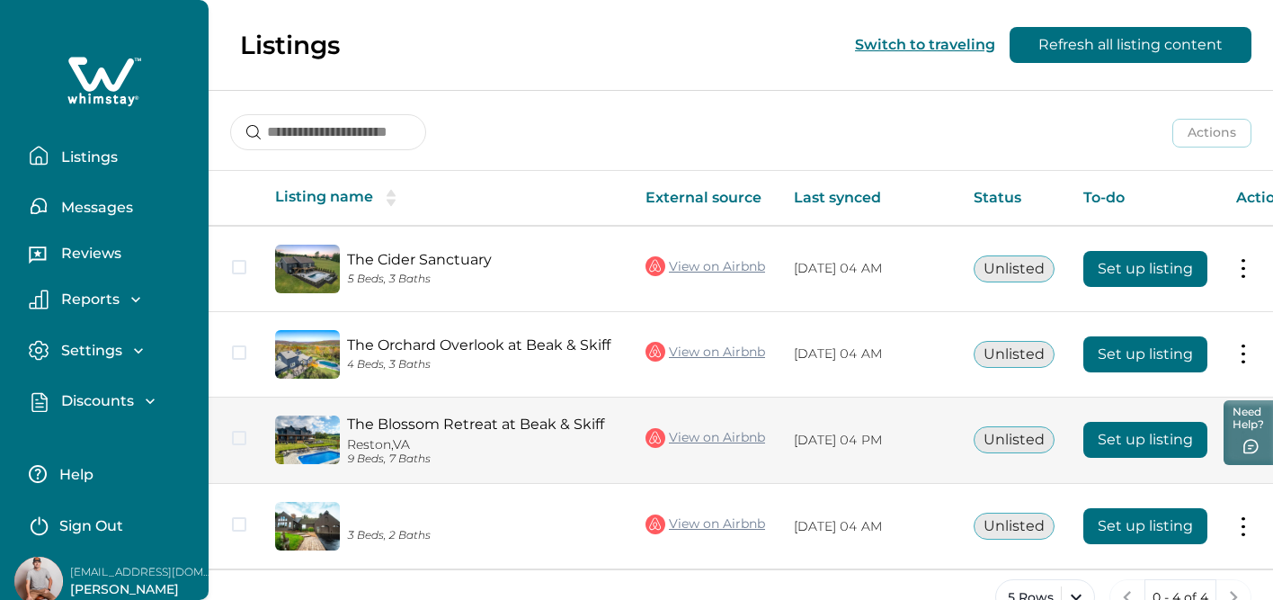
click at [1142, 439] on button "Set up listing" at bounding box center [1145, 440] width 124 height 36
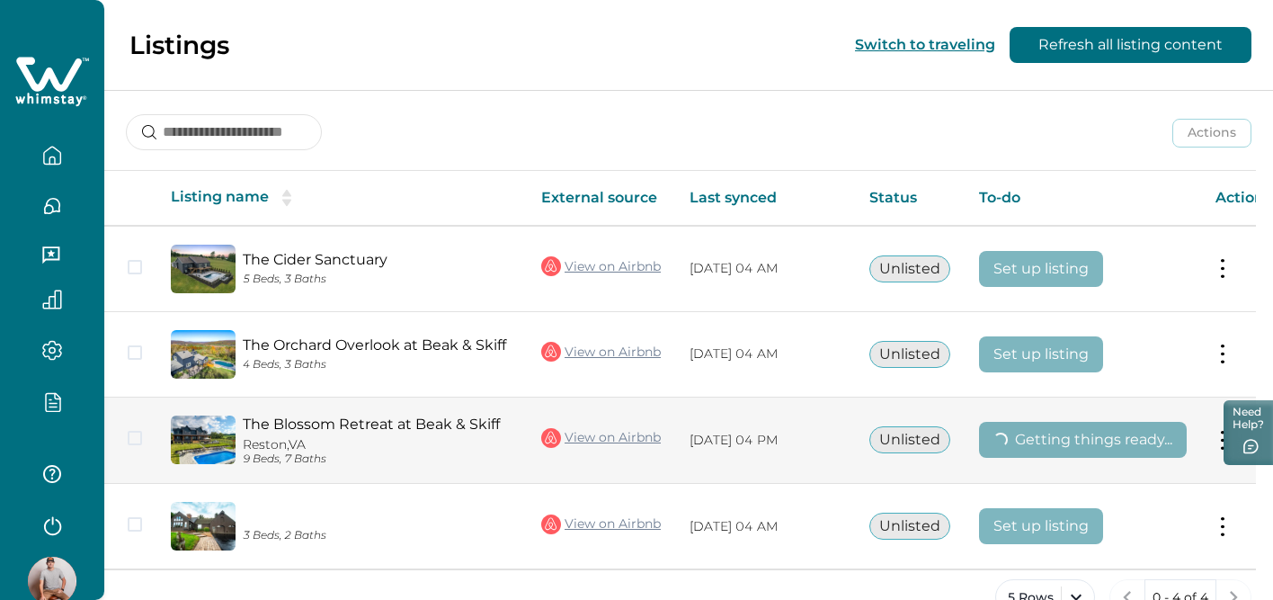
scroll to position [272, 0]
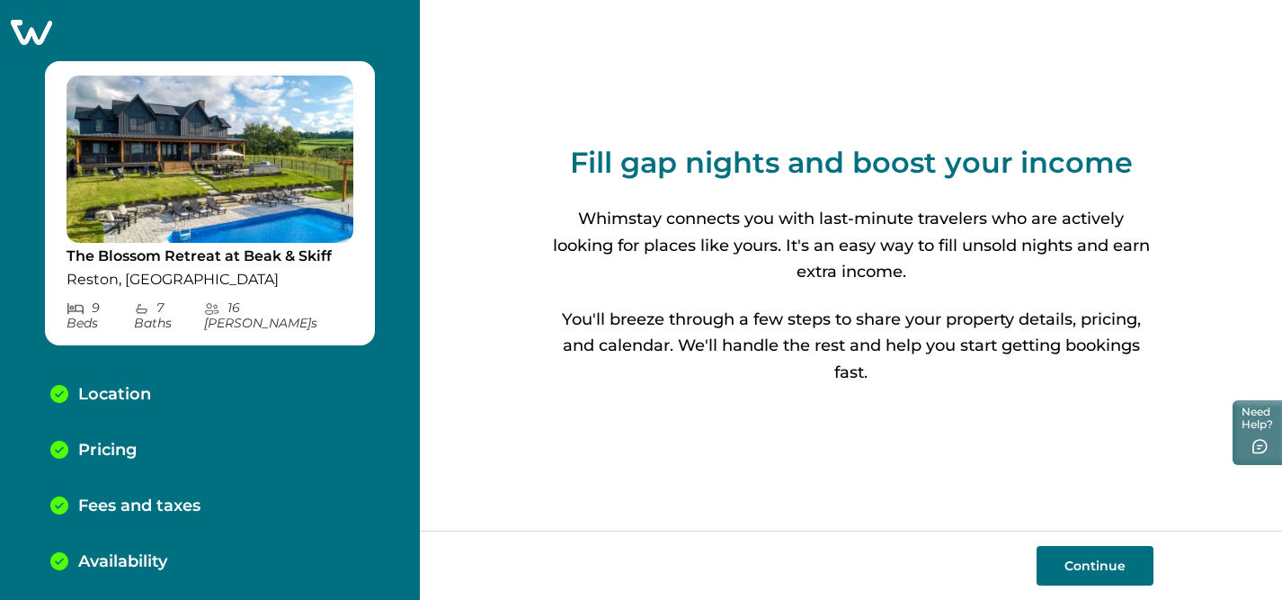
click at [1076, 564] on button "Continue" at bounding box center [1095, 566] width 117 height 40
select select "**"
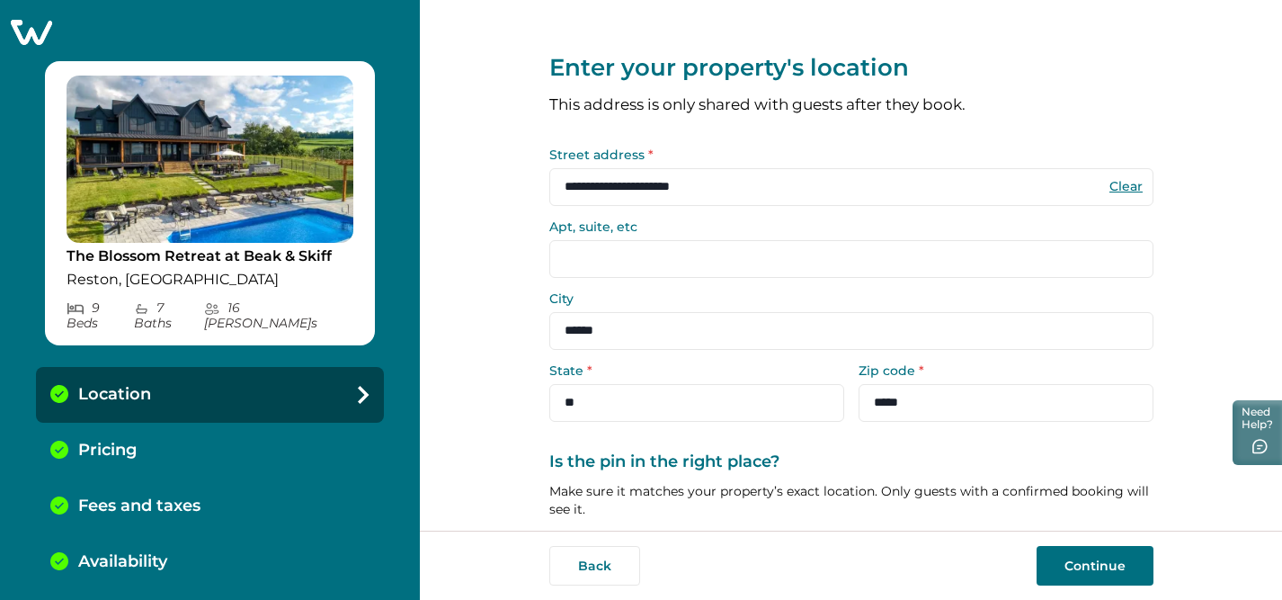
click at [1079, 571] on button "Continue" at bounding box center [1095, 566] width 117 height 40
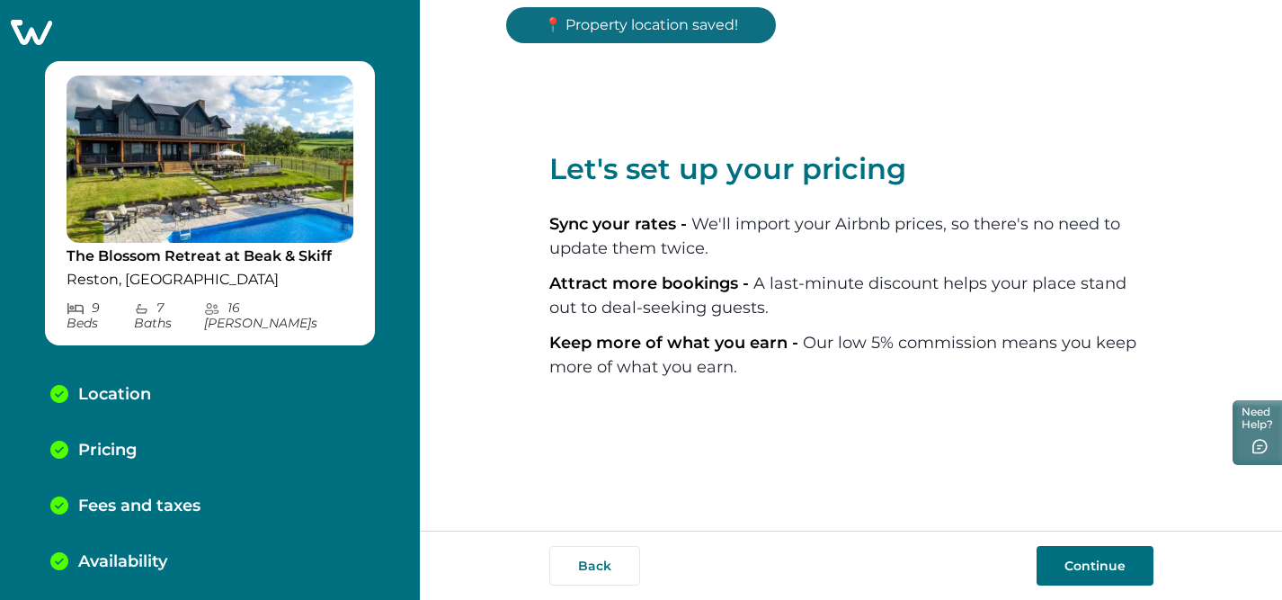
click at [1078, 572] on button "Continue" at bounding box center [1095, 566] width 117 height 40
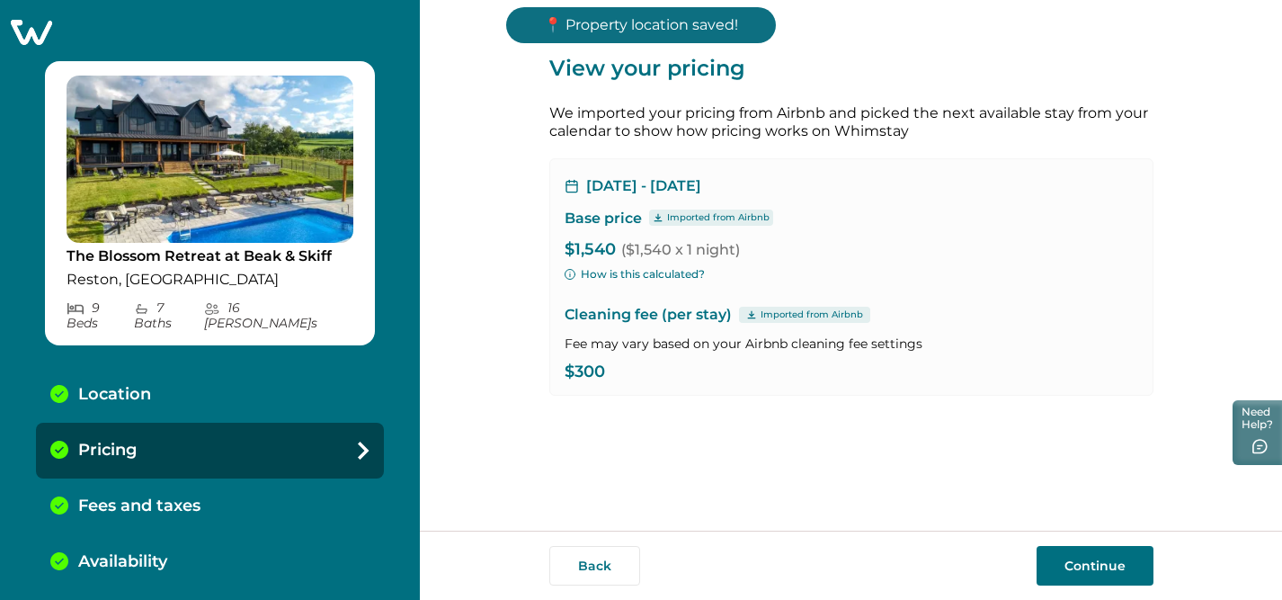
click at [1078, 572] on button "Continue" at bounding box center [1095, 566] width 117 height 40
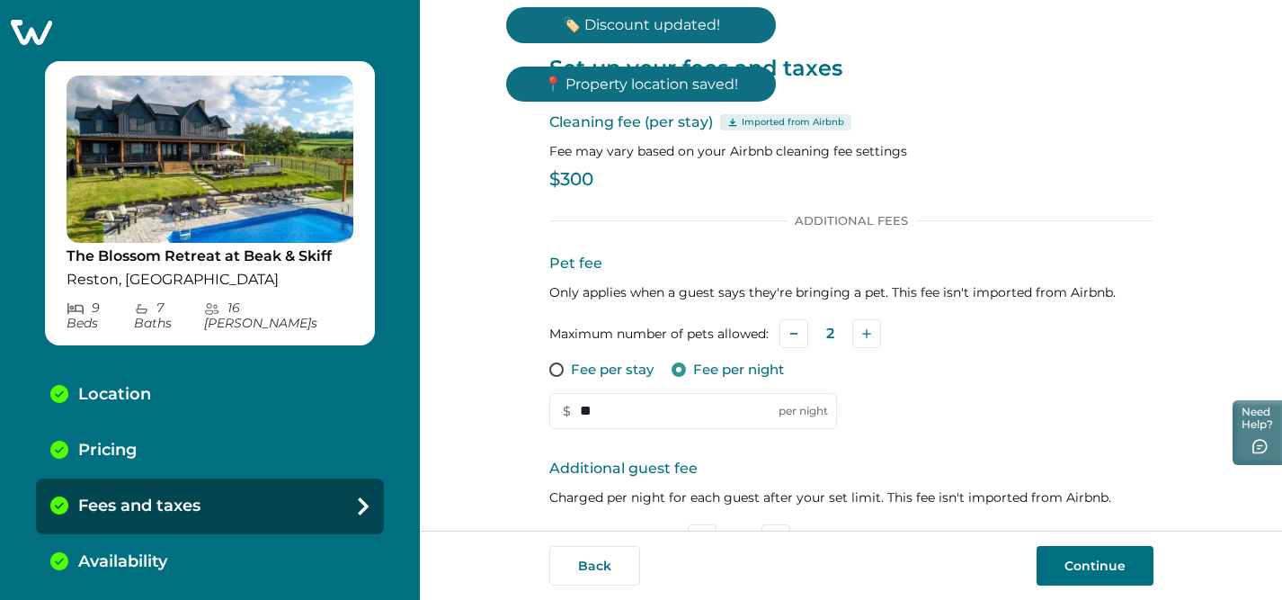
click at [1077, 574] on button "Continue" at bounding box center [1095, 566] width 117 height 40
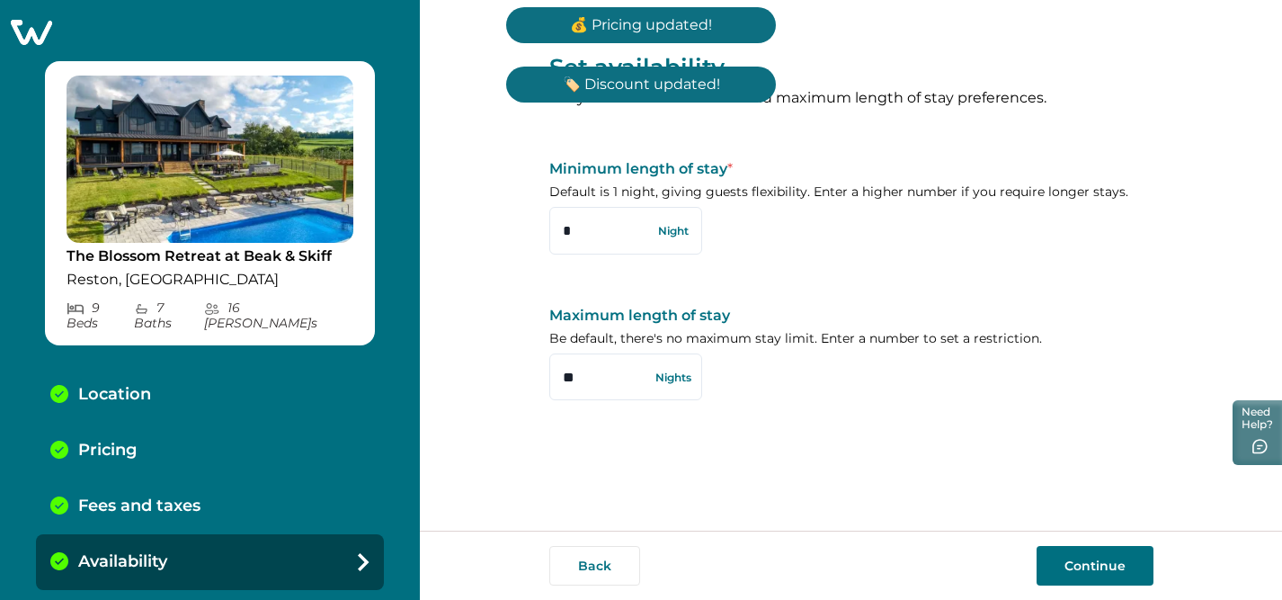
click at [1083, 576] on button "Continue" at bounding box center [1095, 566] width 117 height 40
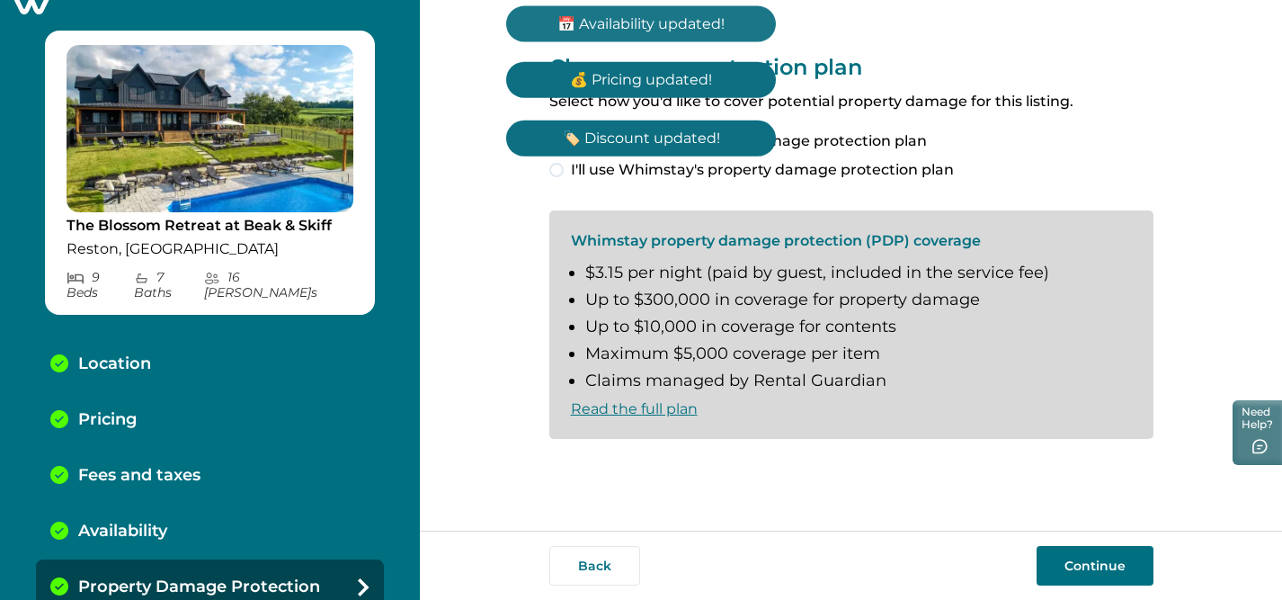
click at [1083, 576] on button "Continue" at bounding box center [1095, 566] width 117 height 40
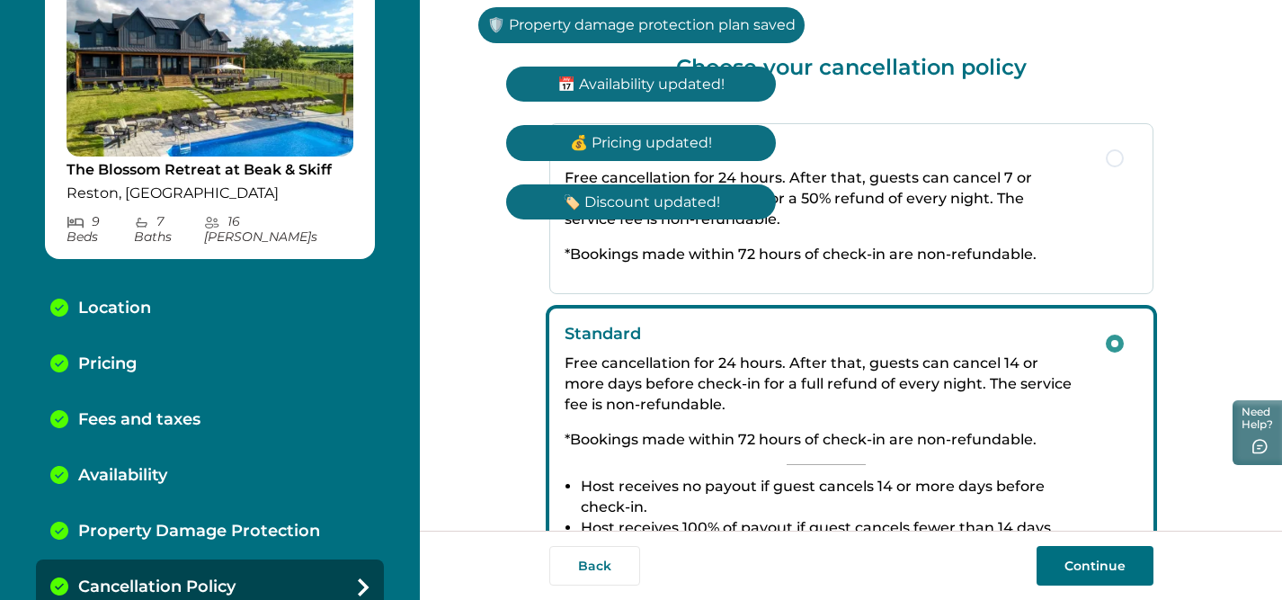
click at [1082, 578] on button "Continue" at bounding box center [1095, 566] width 117 height 40
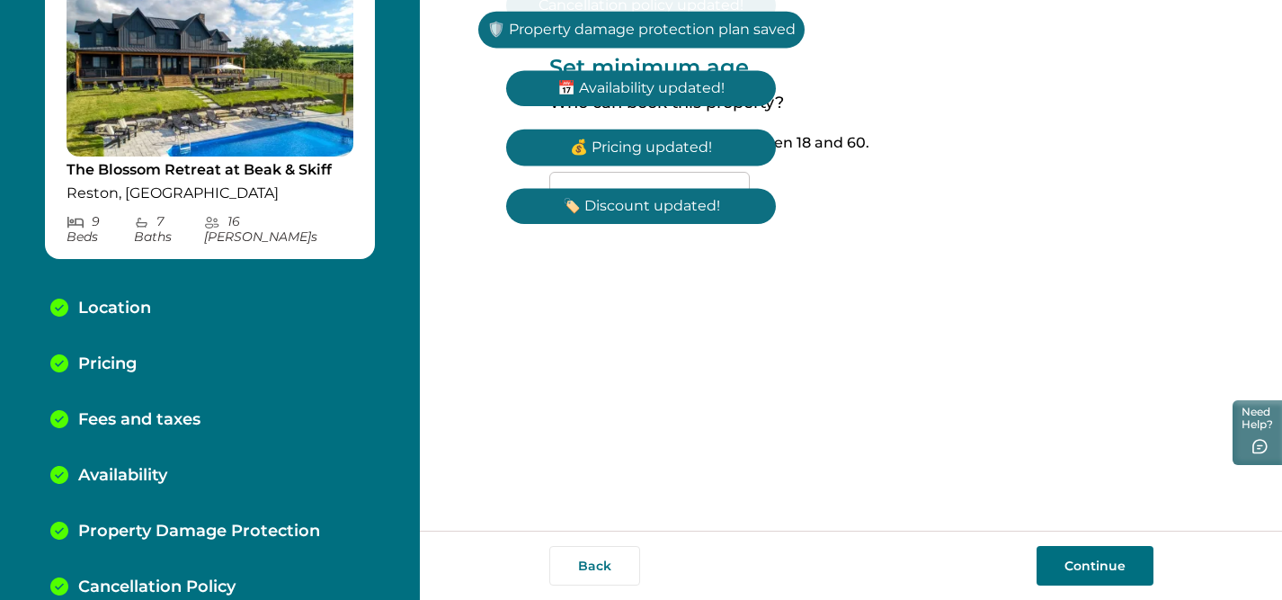
scroll to position [142, 0]
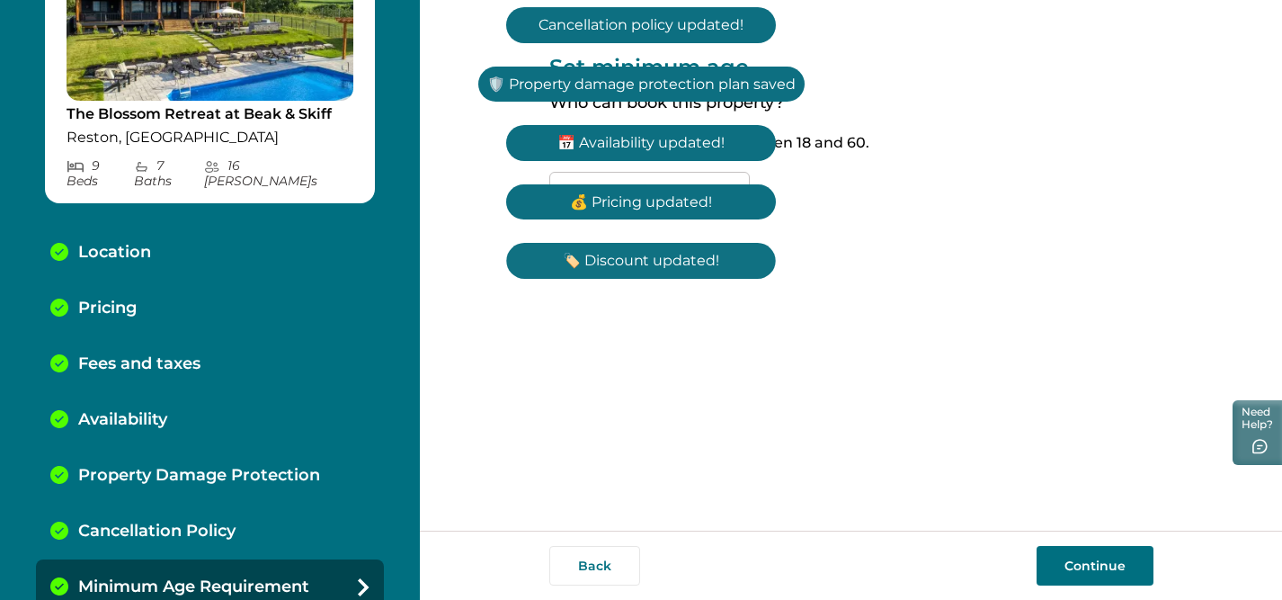
click at [1081, 578] on button "Continue" at bounding box center [1095, 566] width 117 height 40
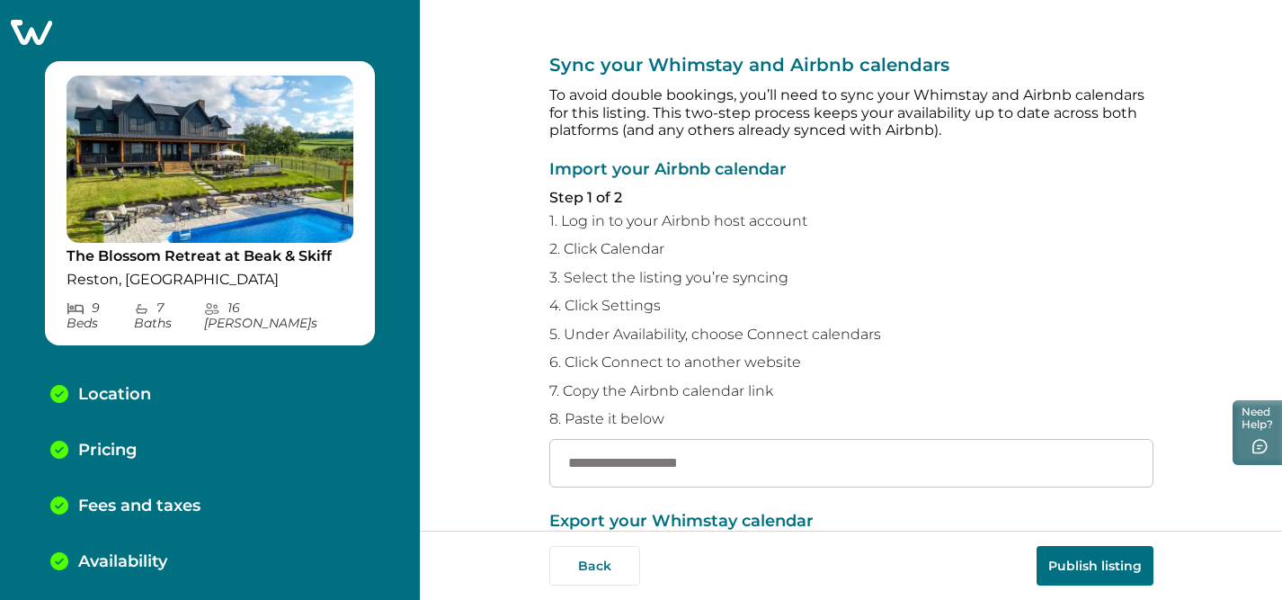
scroll to position [216, 0]
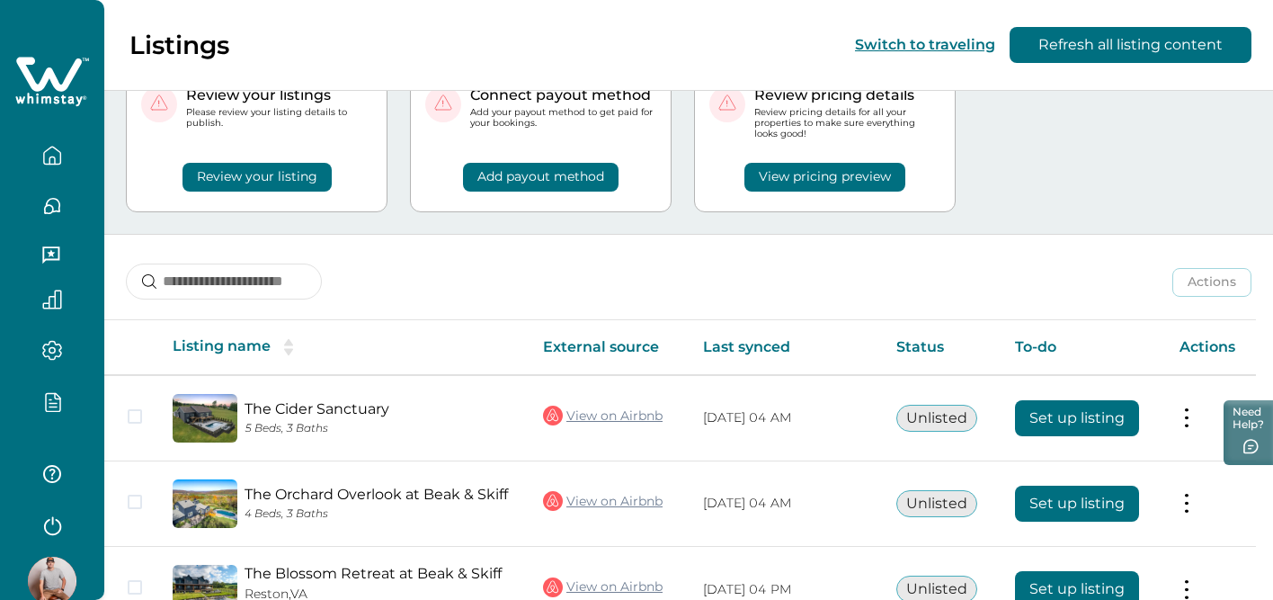
scroll to position [247, 0]
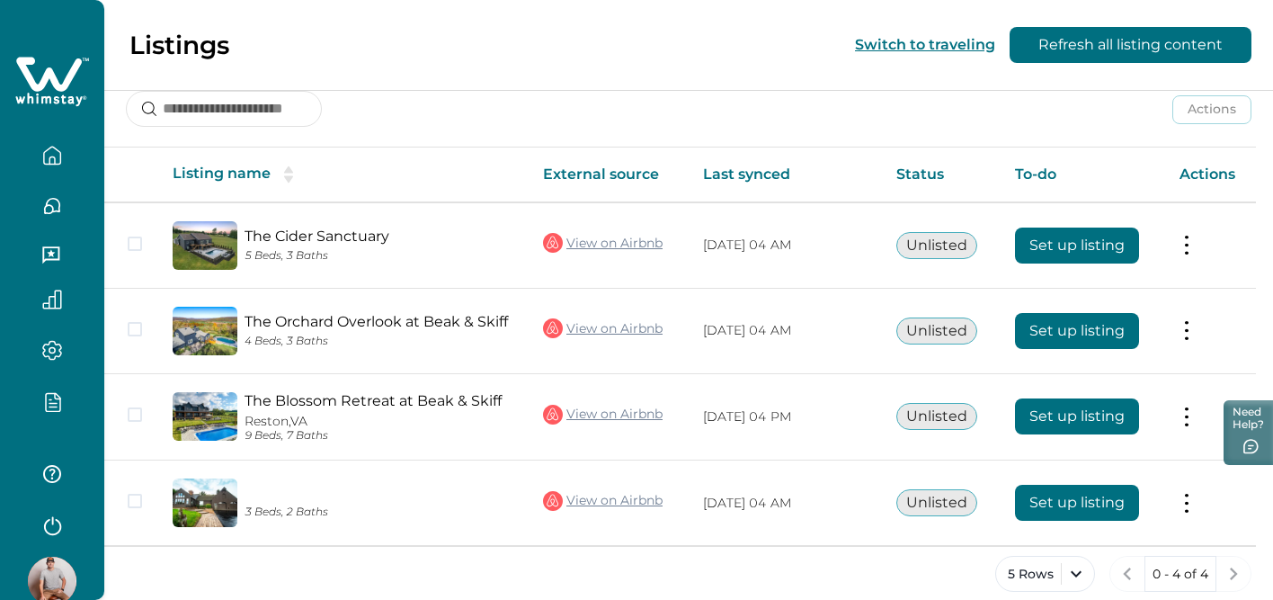
click at [52, 516] on icon "button" at bounding box center [52, 524] width 27 height 27
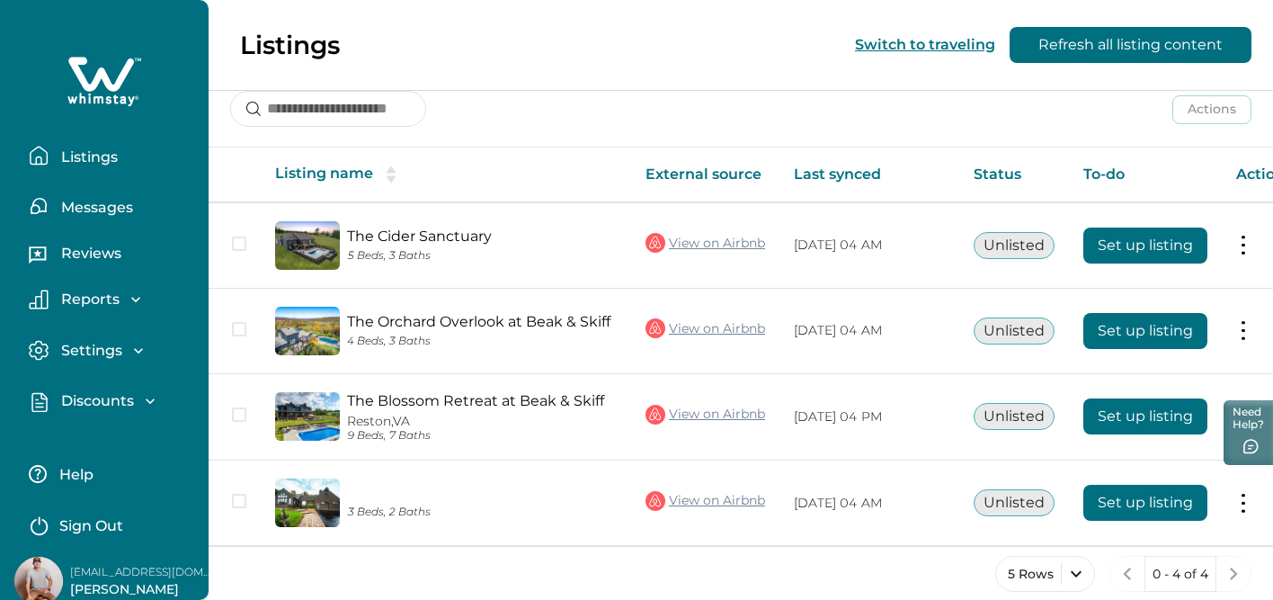
click at [94, 529] on p "Sign Out" at bounding box center [91, 526] width 64 height 18
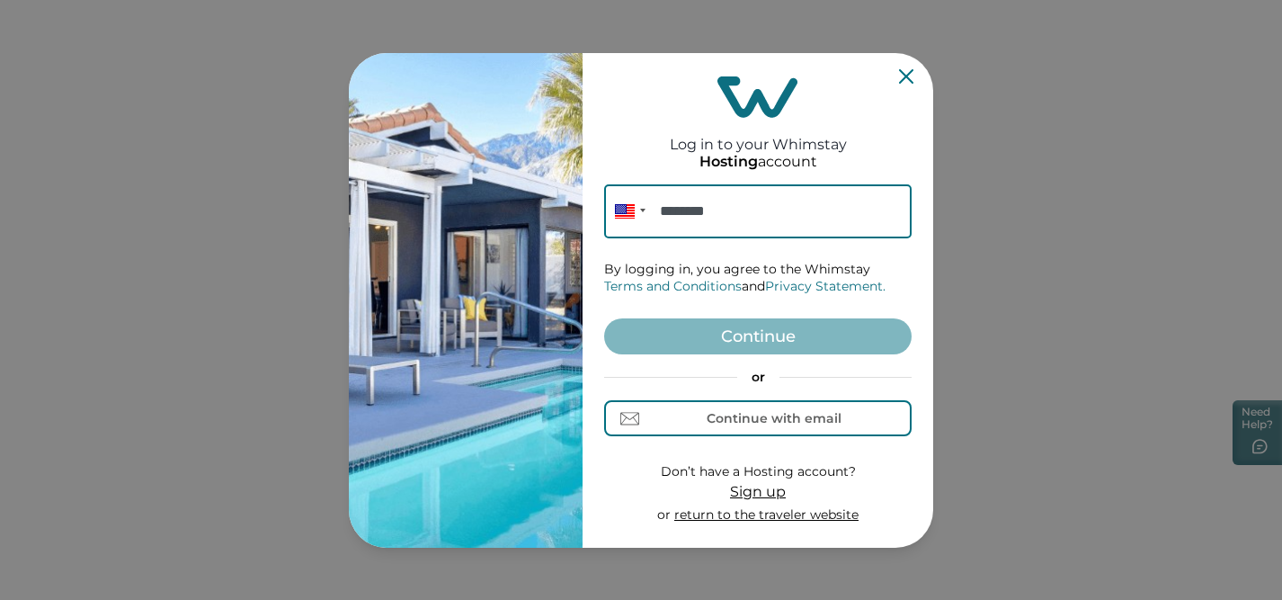
drag, startPoint x: 716, startPoint y: 207, endPoint x: 647, endPoint y: 207, distance: 68.3
click at [647, 207] on input "********" at bounding box center [758, 211] width 308 height 54
type input "********"
click at [747, 419] on div "Continue with email" at bounding box center [774, 418] width 135 height 14
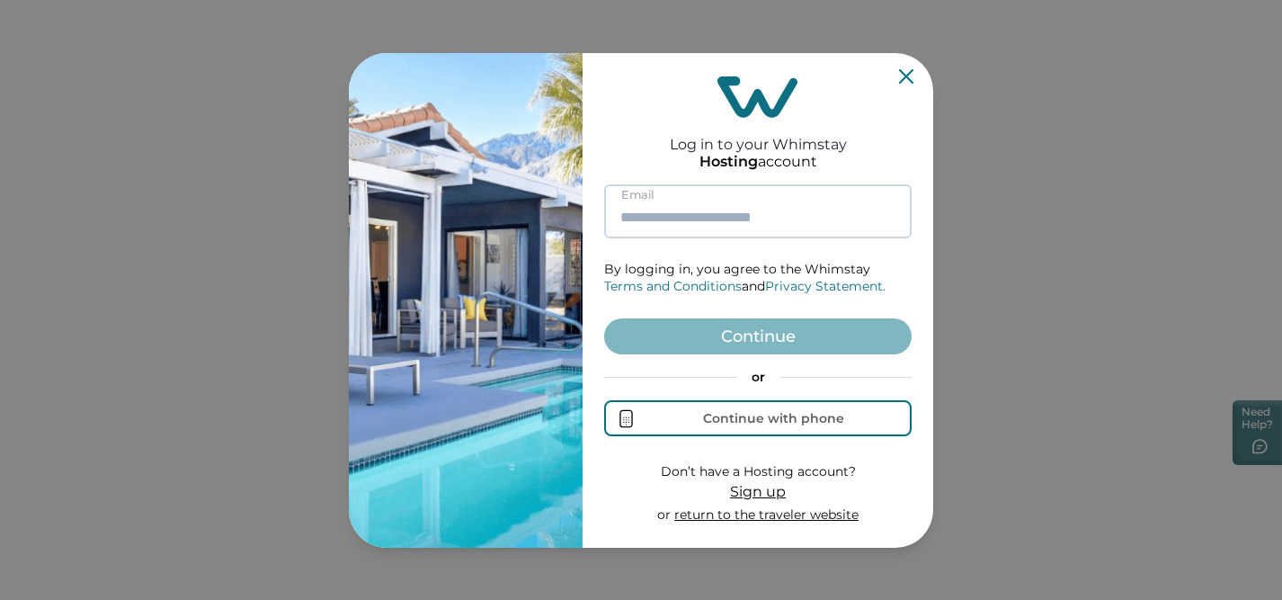
click at [690, 227] on input at bounding box center [758, 211] width 308 height 54
paste input "**********"
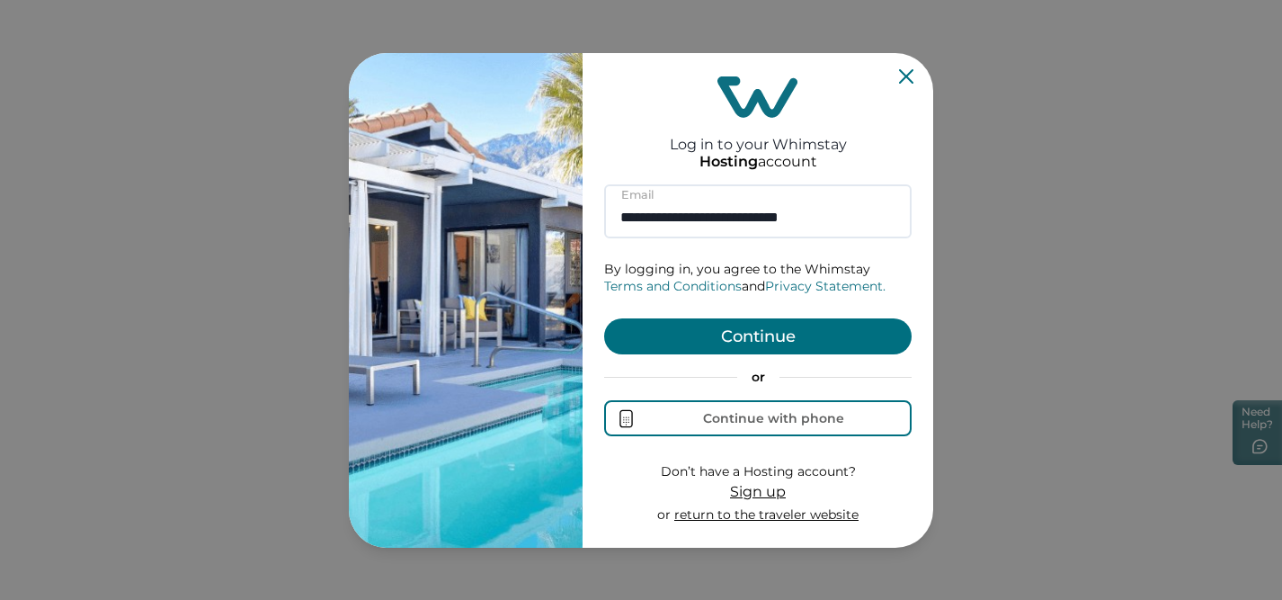
type input "**********"
click at [735, 321] on button "Continue" at bounding box center [758, 336] width 308 height 36
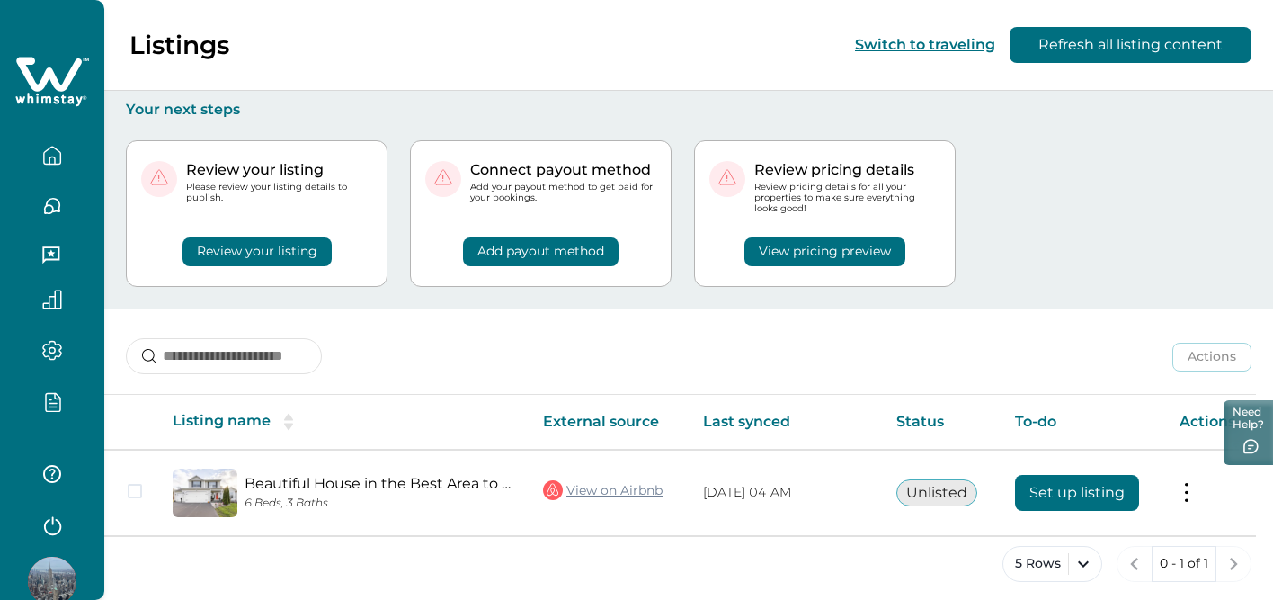
scroll to position [10, 0]
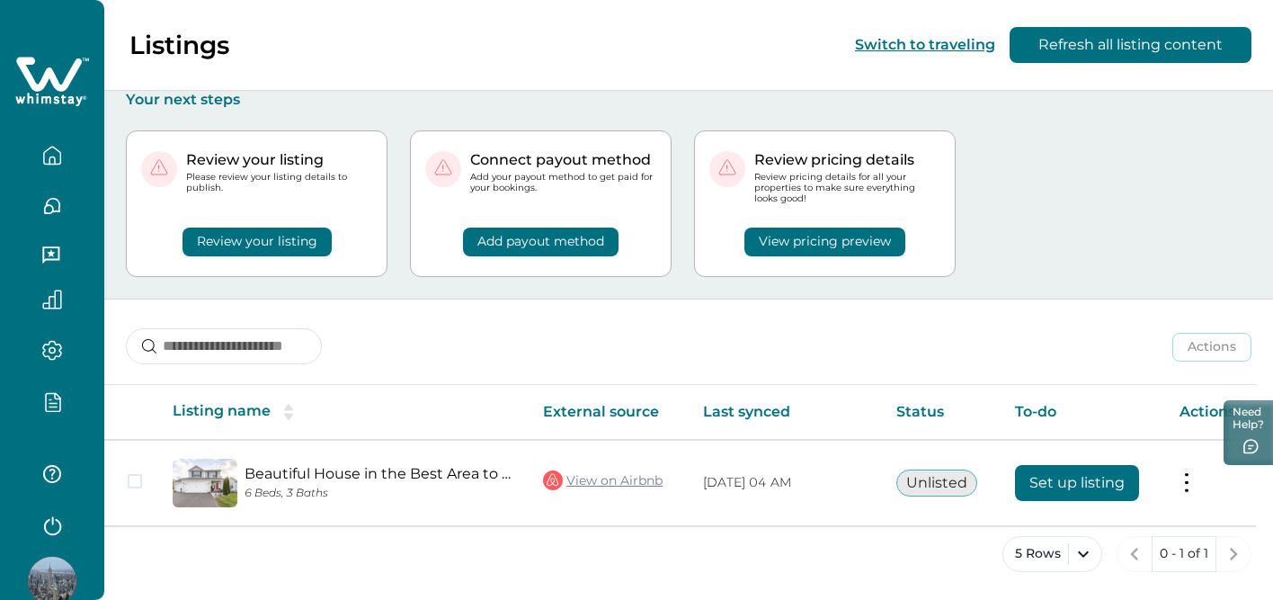
click at [39, 569] on img at bounding box center [52, 581] width 49 height 49
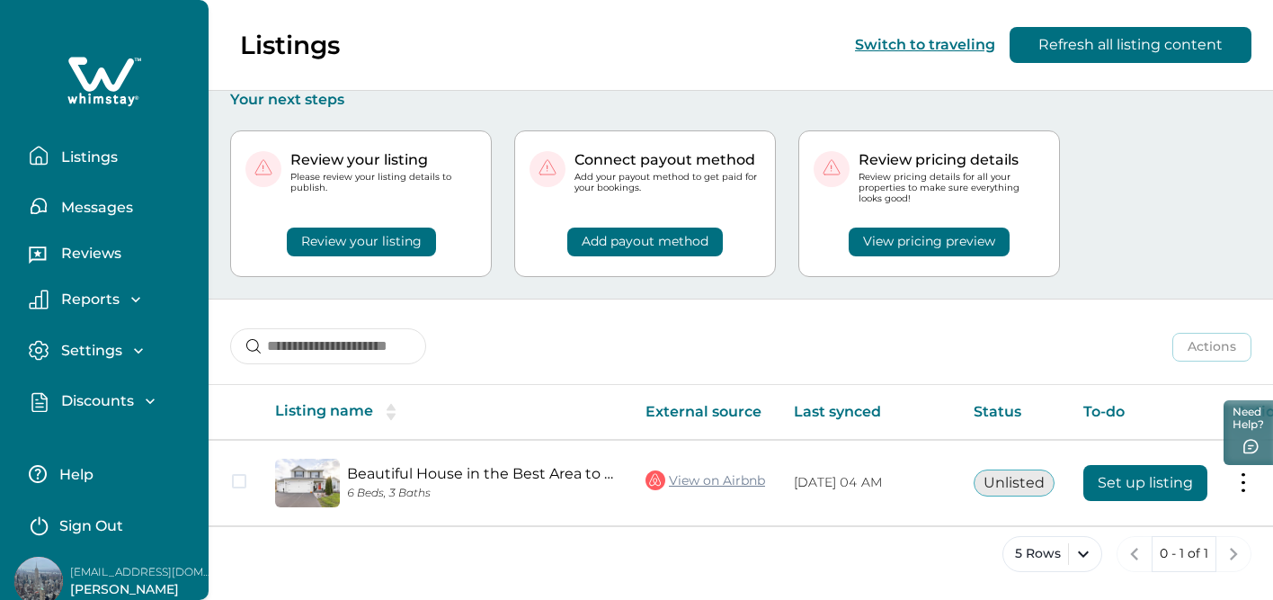
scroll to position [19, 0]
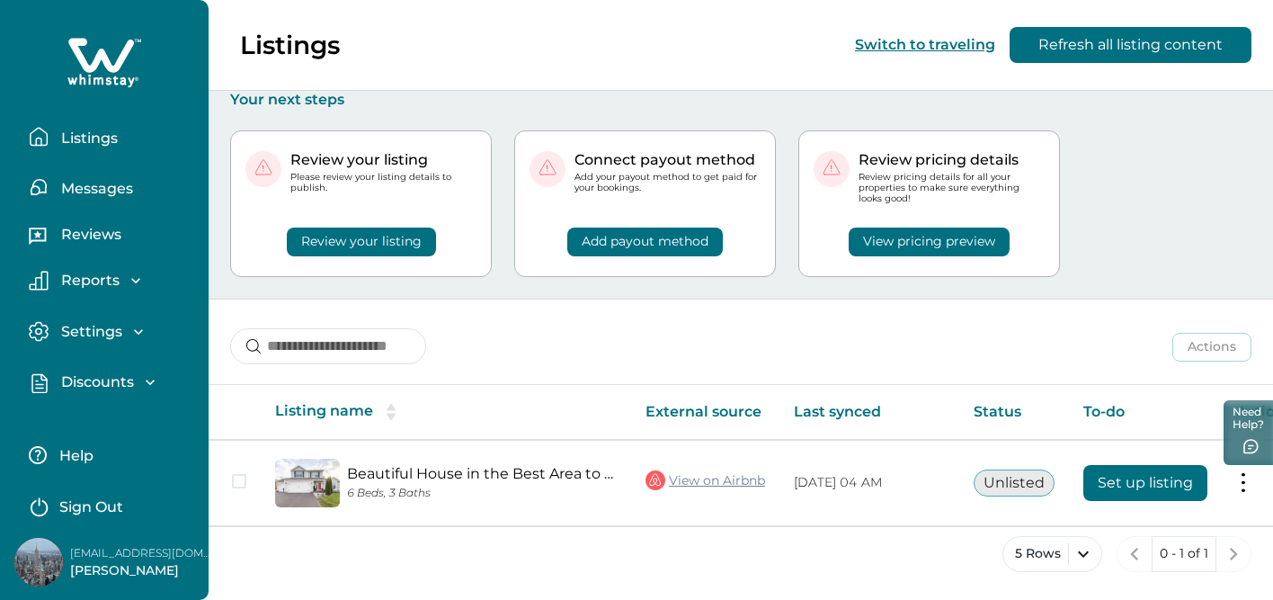
click at [85, 512] on p "Sign Out" at bounding box center [91, 507] width 64 height 18
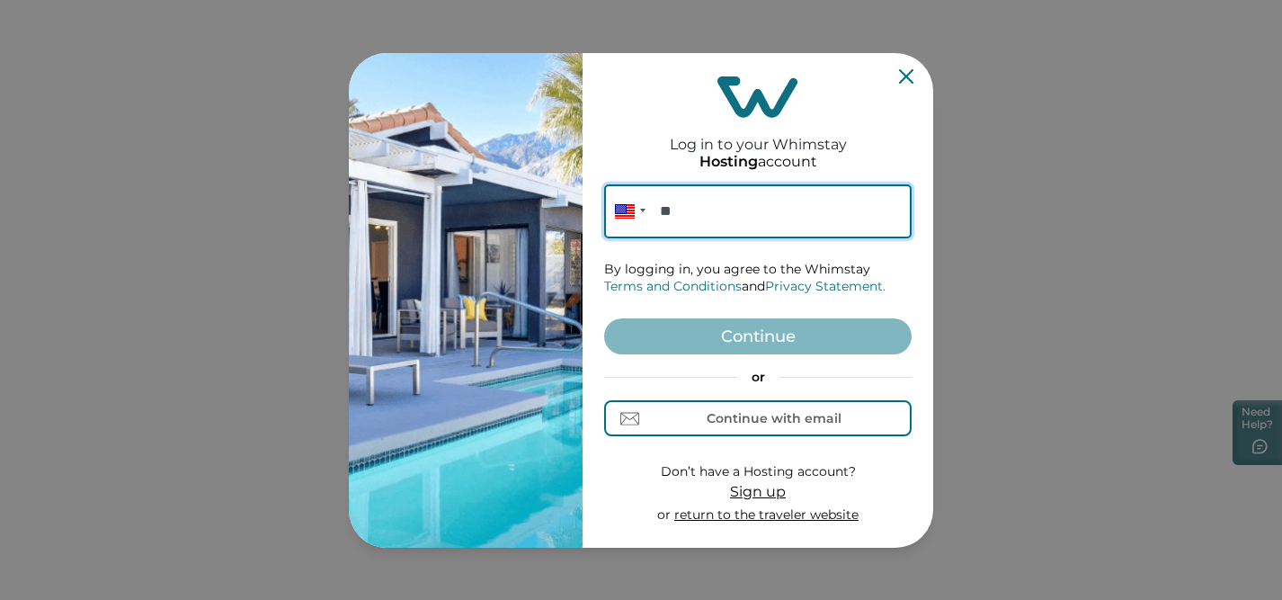
paste input "******"
type input "********"
click at [745, 431] on button "Continue with email" at bounding box center [758, 418] width 308 height 36
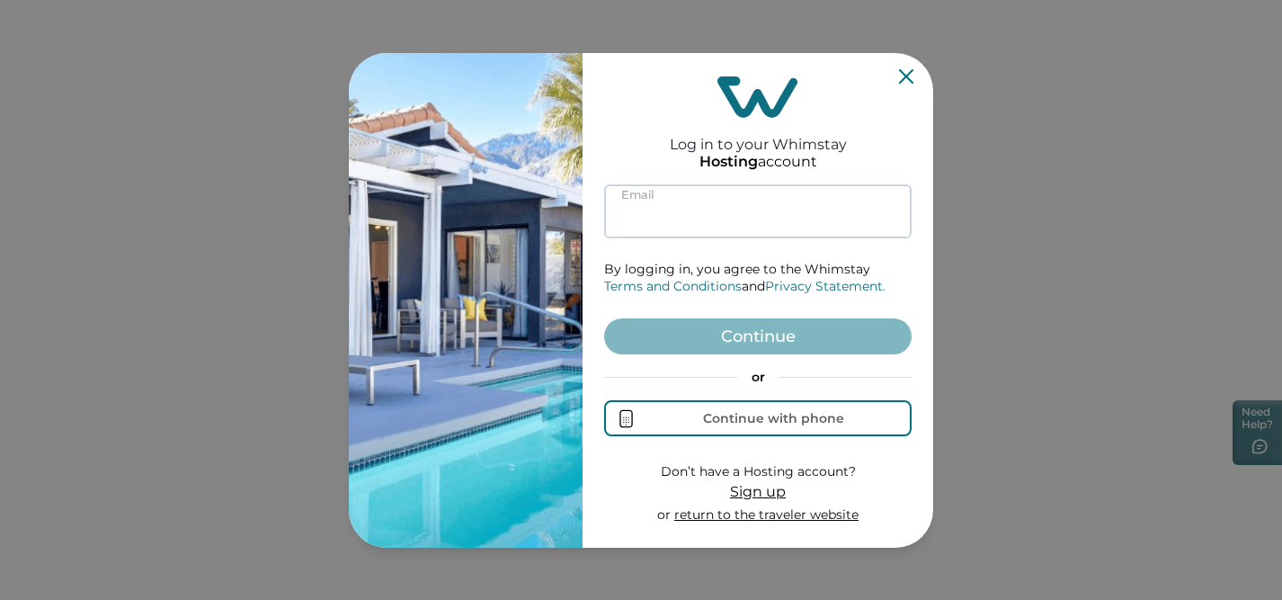
click at [676, 198] on input at bounding box center [758, 211] width 308 height 54
paste input "**********"
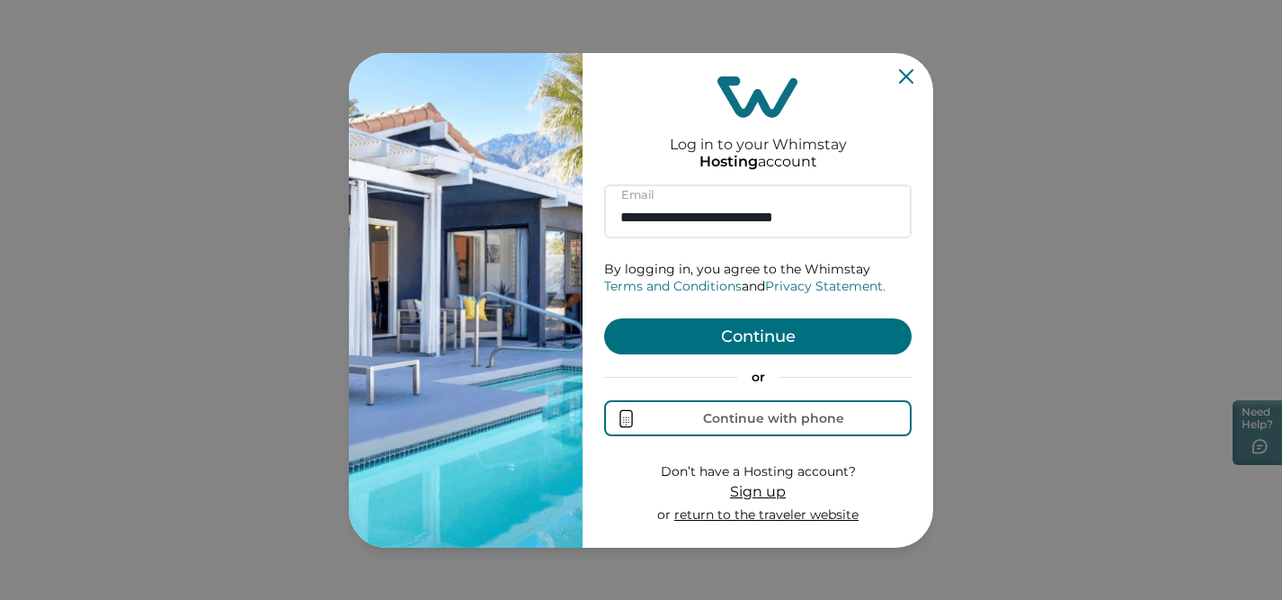
type input "**********"
click at [729, 336] on button "Continue" at bounding box center [758, 336] width 308 height 36
